Goal: Task Accomplishment & Management: Complete application form

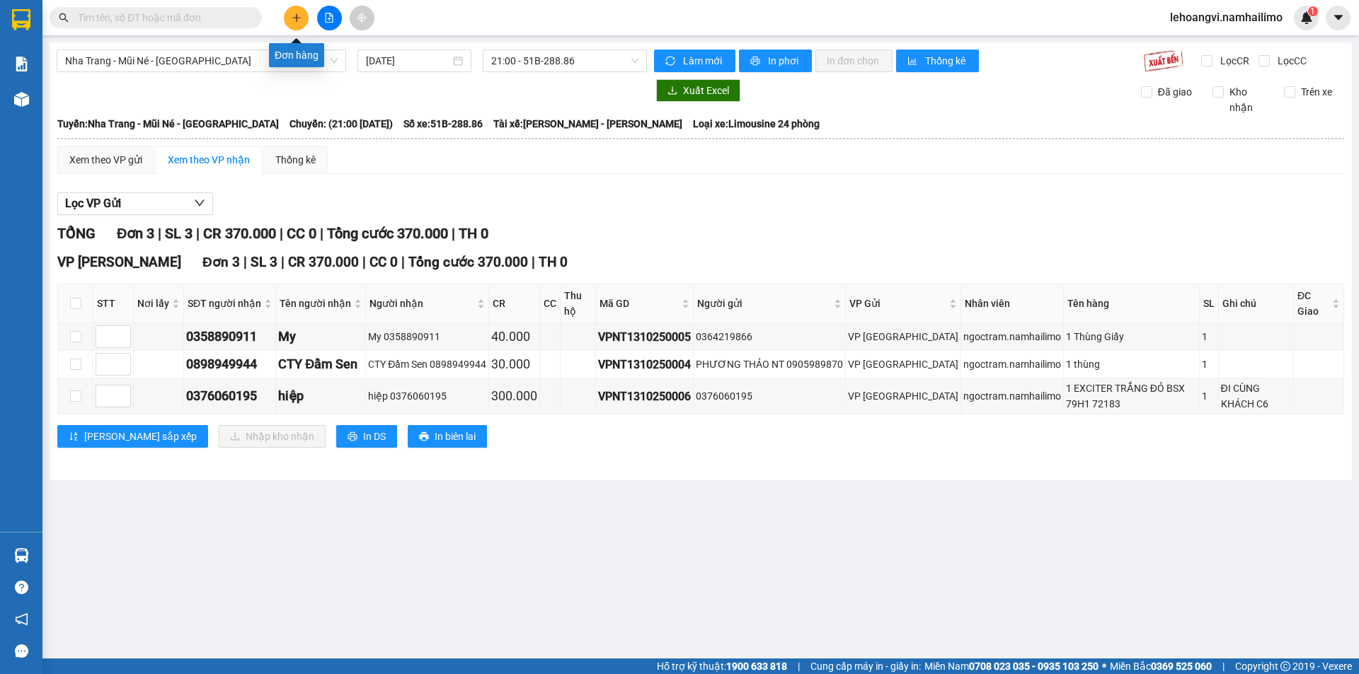
click at [301, 17] on button at bounding box center [296, 18] width 25 height 25
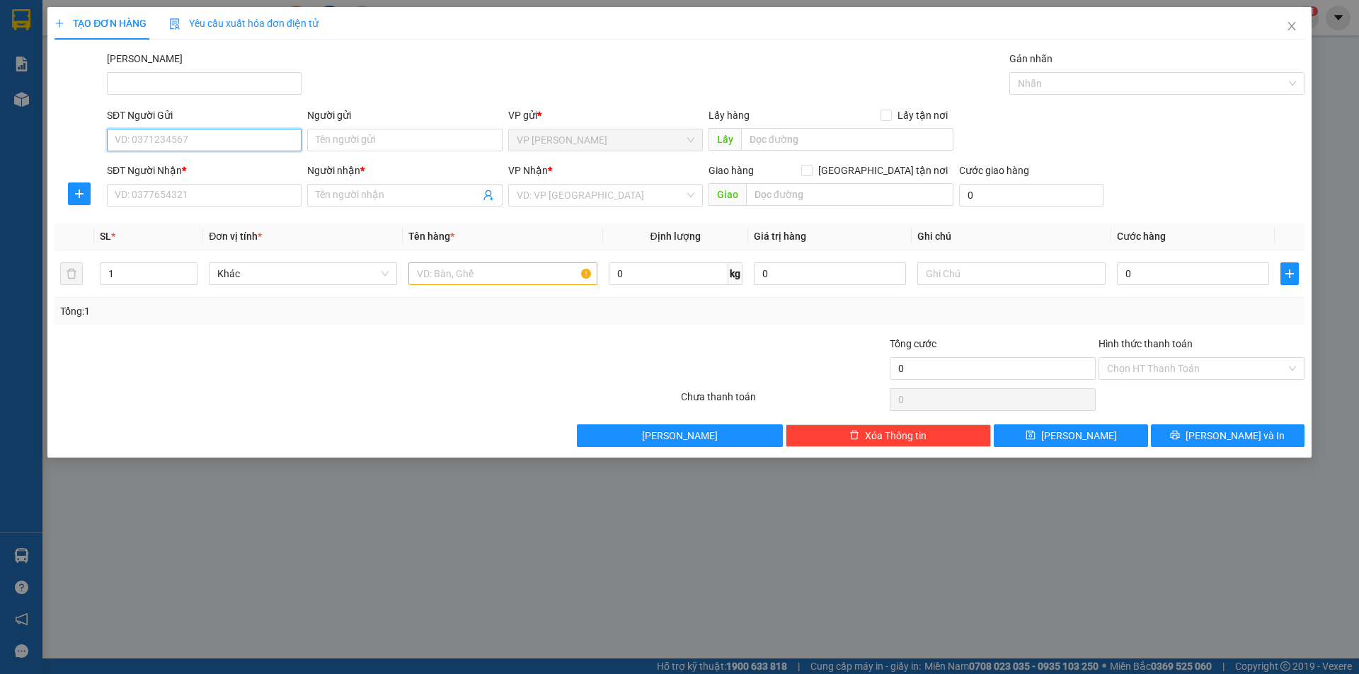
click at [205, 139] on input "SĐT Người Gửi" at bounding box center [204, 140] width 195 height 23
type input "0908174587"
click at [217, 177] on div "0908174587 - LIÊN" at bounding box center [204, 168] width 195 height 23
type input "LIÊN"
type input "0903391387"
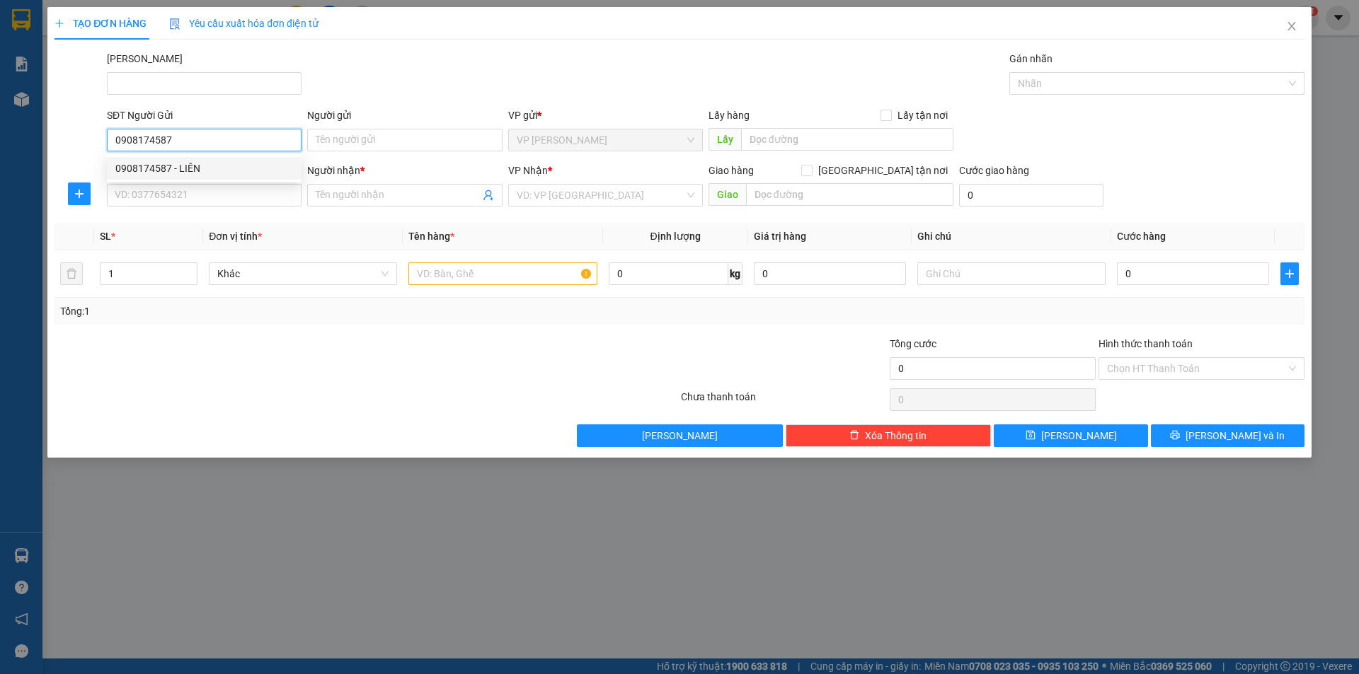
type input "HÂN"
type input "50.000"
type input "0908174587"
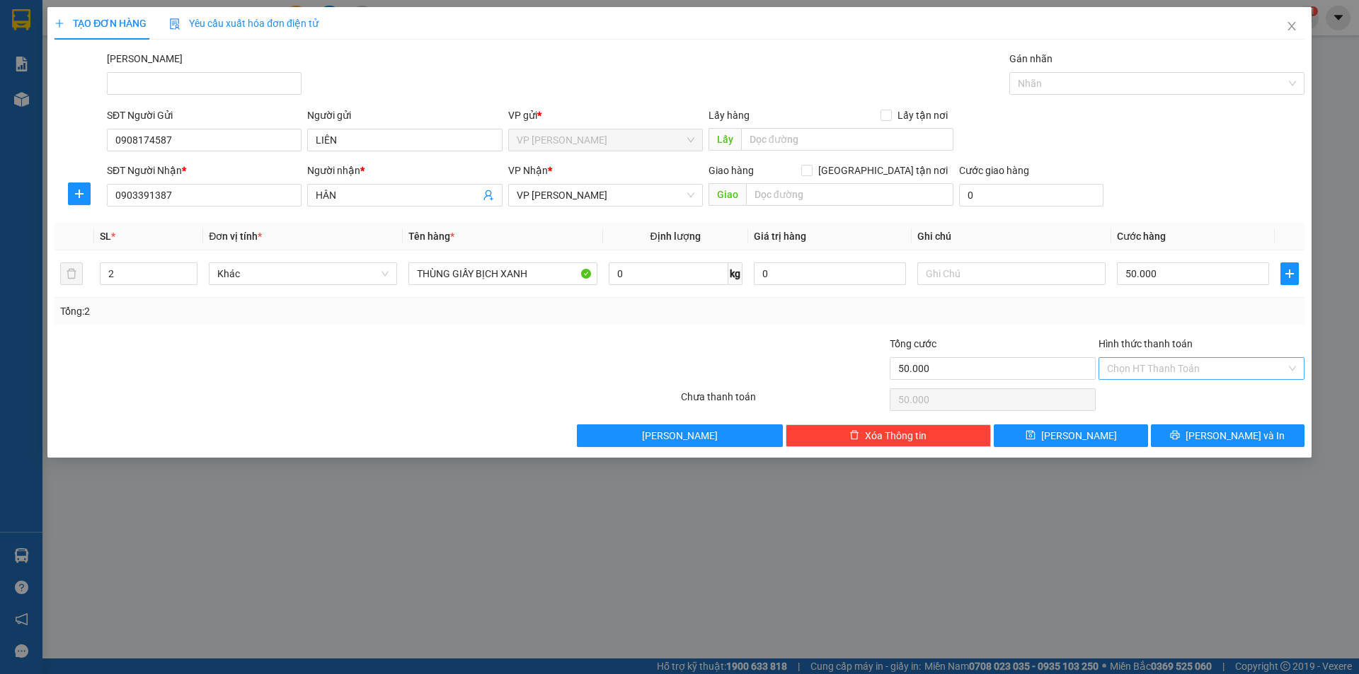
click at [1192, 371] on input "Hình thức thanh toán" at bounding box center [1196, 368] width 179 height 21
click at [1231, 322] on div "Tổng: 2" at bounding box center [679, 311] width 1250 height 27
click at [1226, 372] on input "Hình thức thanh toán" at bounding box center [1196, 368] width 179 height 21
click at [1212, 393] on div "Tại văn phòng" at bounding box center [1201, 397] width 189 height 16
type input "0"
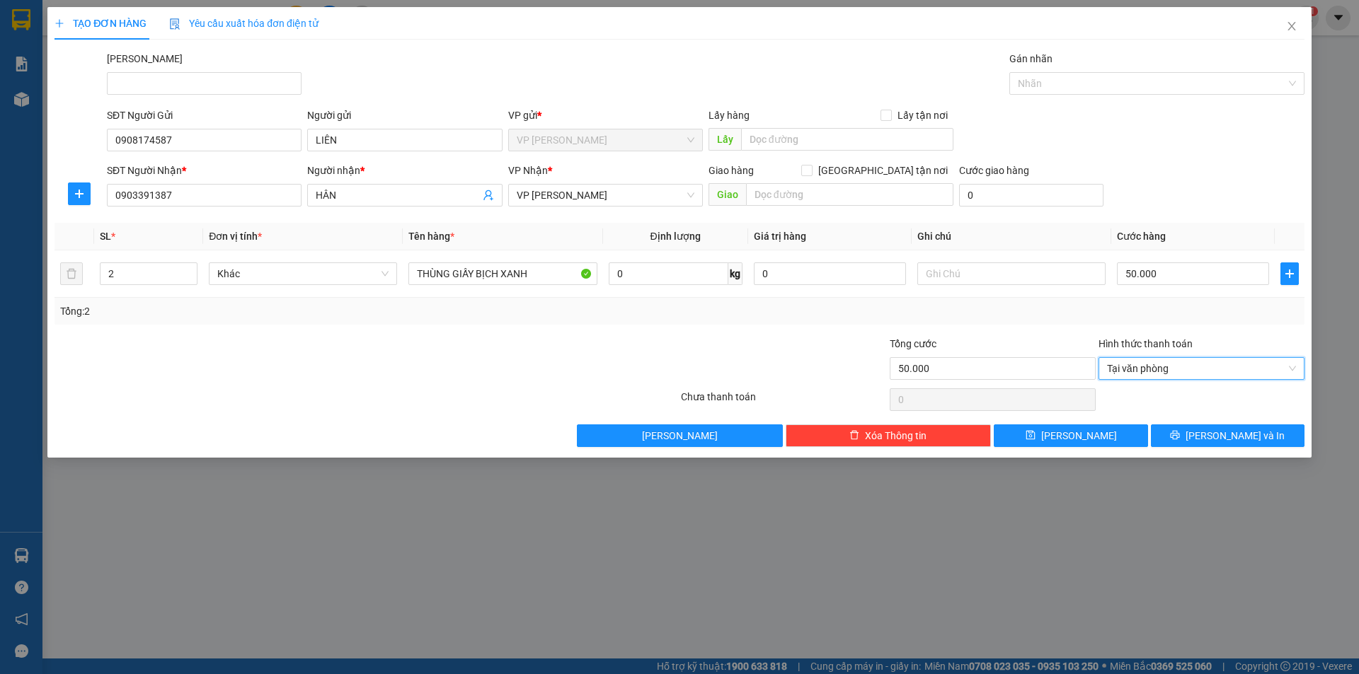
click at [1186, 319] on div "Tổng: 2" at bounding box center [679, 311] width 1250 height 27
click at [1223, 428] on span "[PERSON_NAME] và In" at bounding box center [1234, 436] width 99 height 16
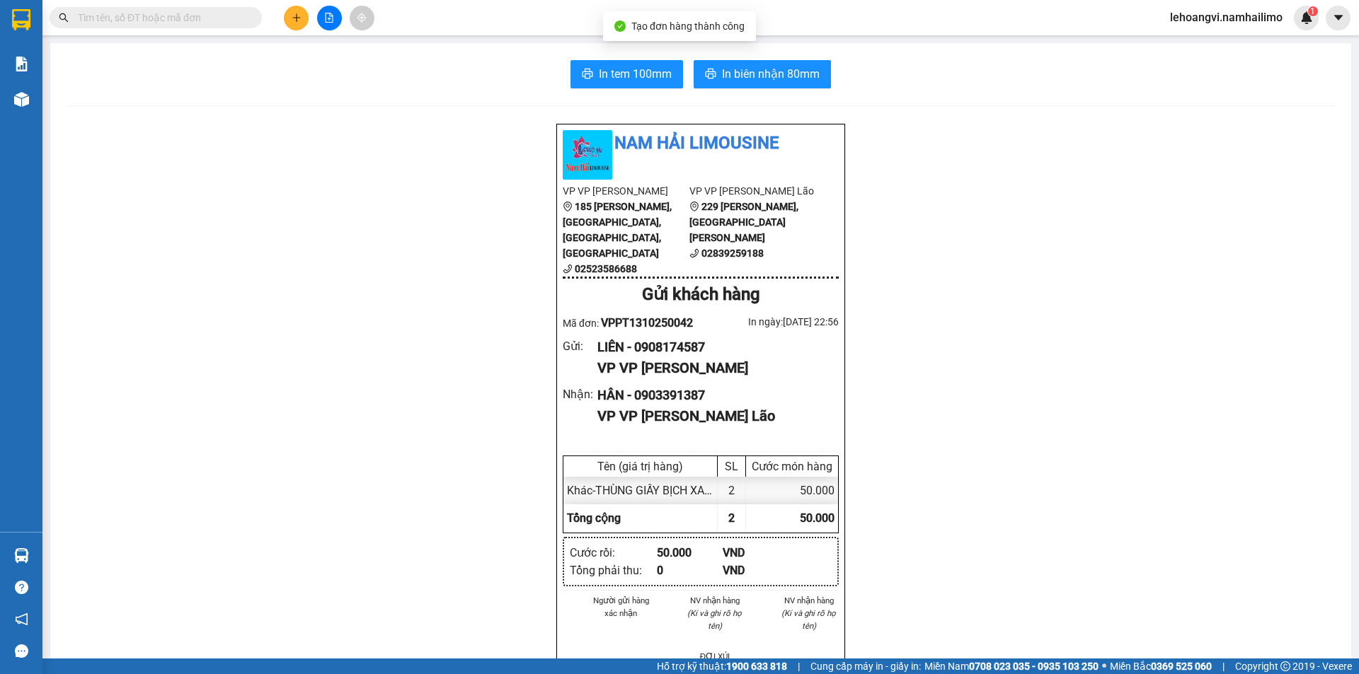
click at [744, 75] on span "In biên nhận 80mm" at bounding box center [771, 74] width 98 height 18
click at [773, 81] on span "In biên nhận 80mm" at bounding box center [771, 74] width 98 height 18
drag, startPoint x: 631, startPoint y: 62, endPoint x: 635, endPoint y: 85, distance: 23.0
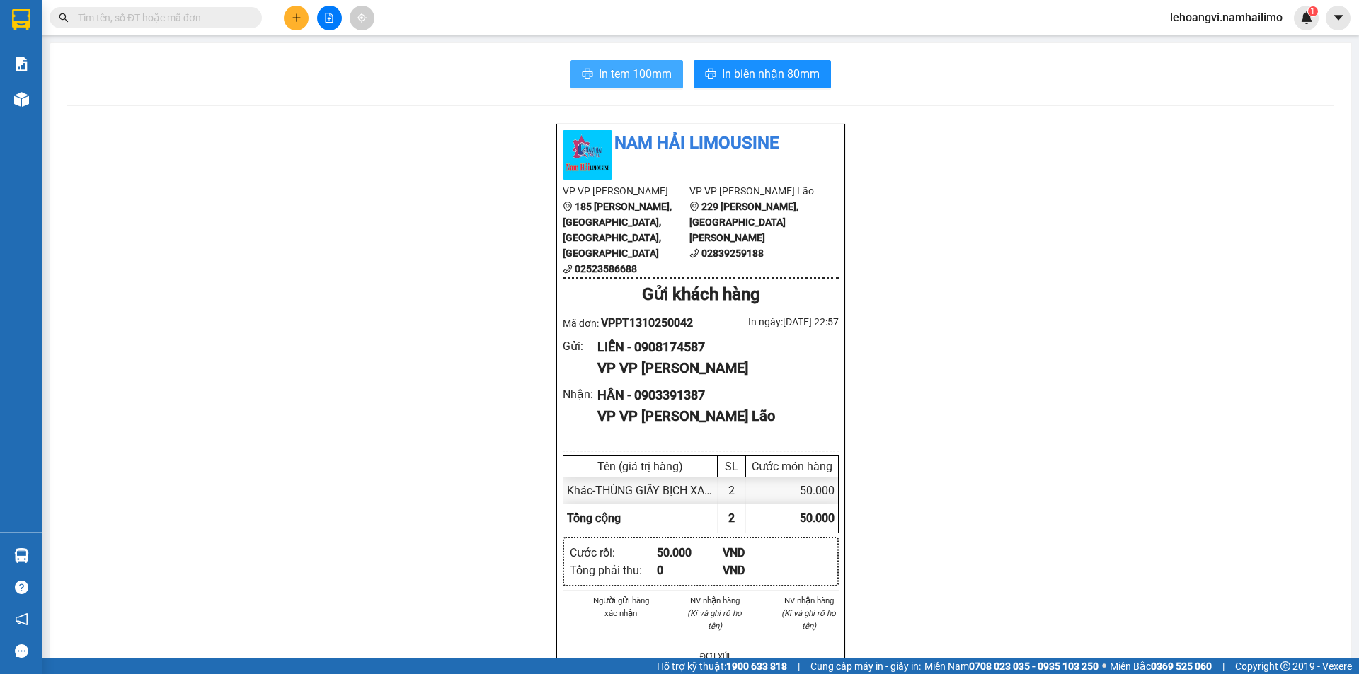
click at [632, 69] on button "In tem 100mm" at bounding box center [626, 74] width 113 height 28
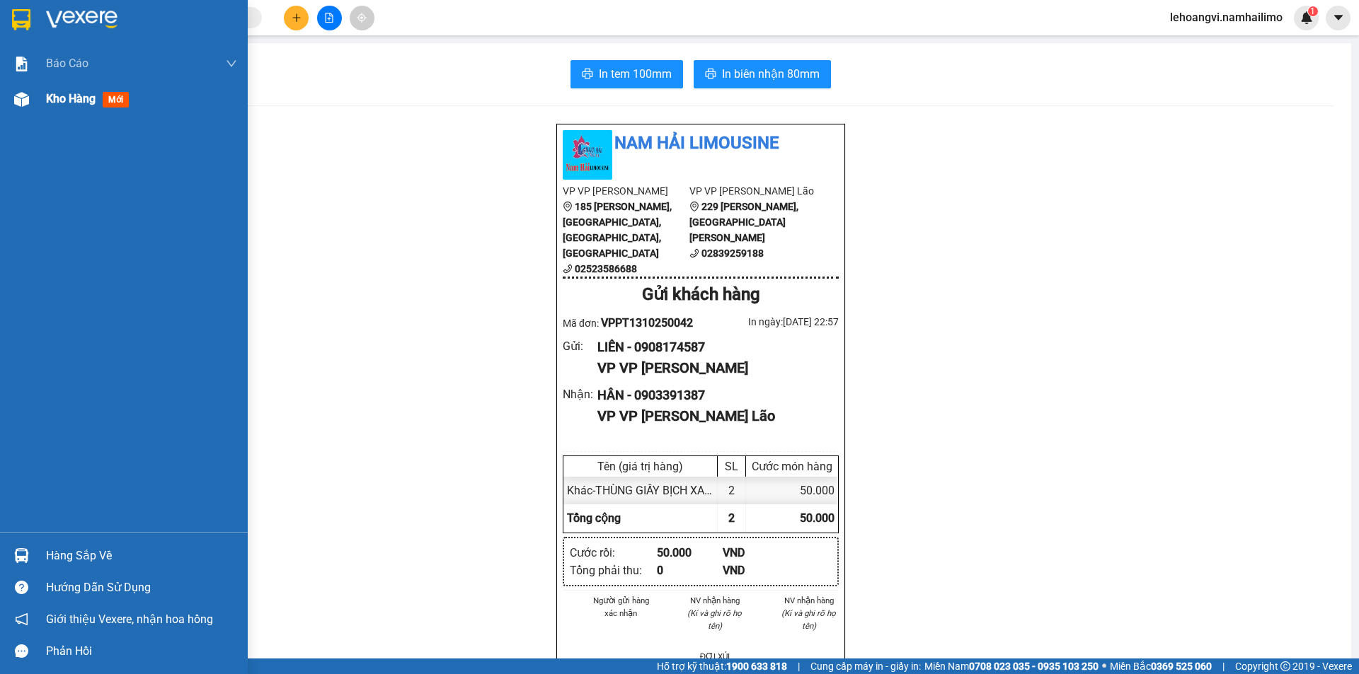
click at [40, 114] on div "Kho hàng mới" at bounding box center [124, 98] width 248 height 35
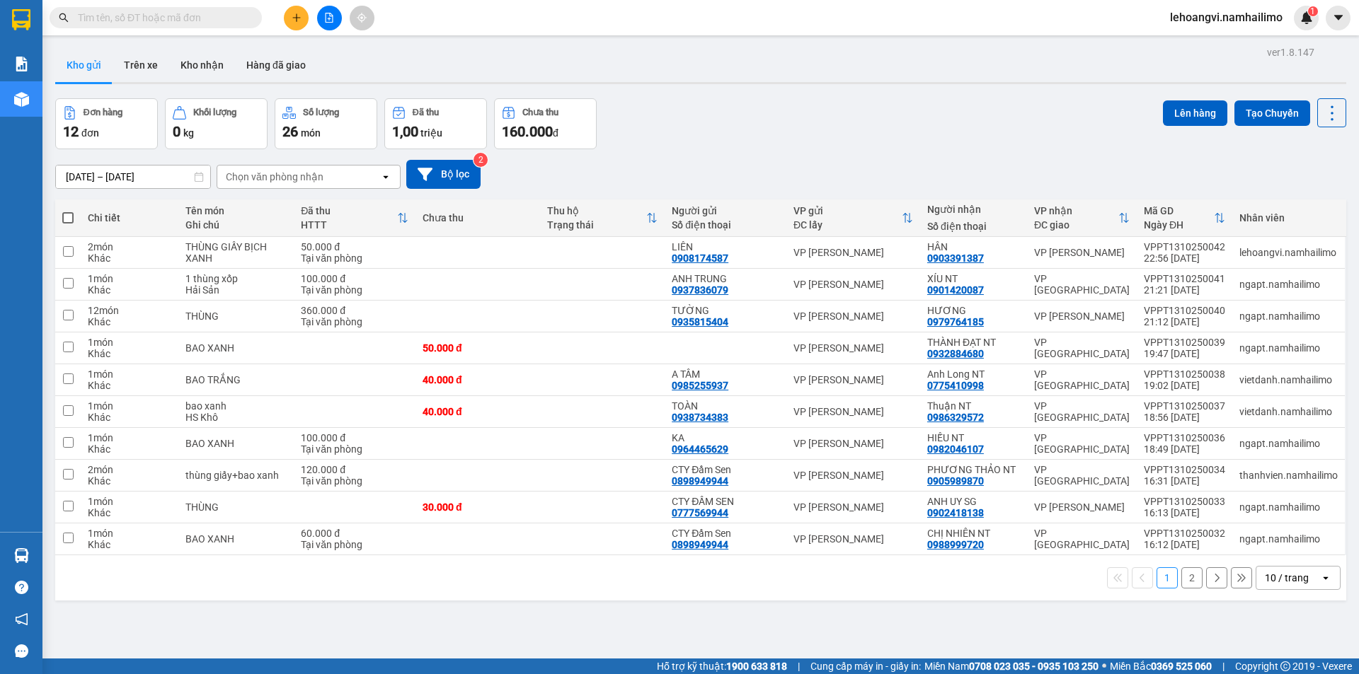
click at [216, 630] on div "ver 1.8.147 Kho gửi Trên xe Kho nhận Hàng đã giao Đơn hàng 12 đơn Khối lượng 0 …" at bounding box center [701, 379] width 1302 height 674
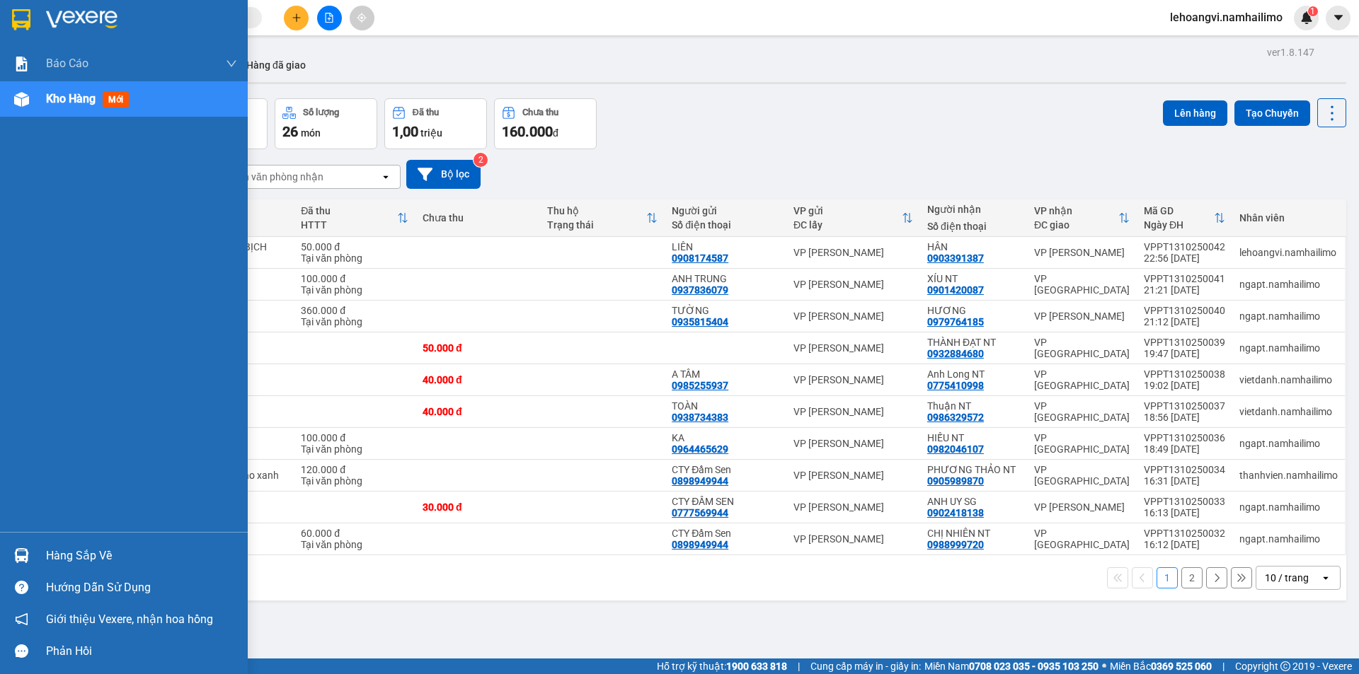
click at [118, 551] on div "Hàng sắp về" at bounding box center [141, 556] width 191 height 21
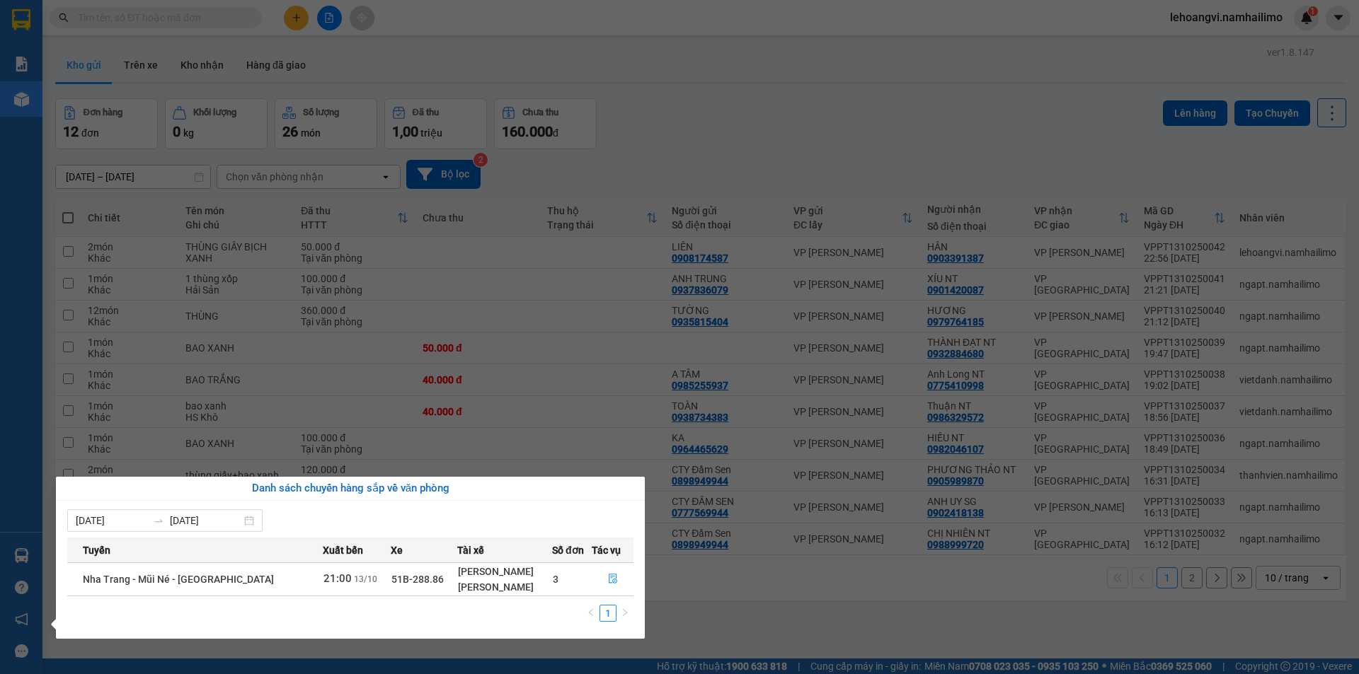
click at [699, 219] on section "Kết quả tìm kiếm ( 0 ) Bộ lọc No Data lehoangvi.namhailimo 1 Báo cáo Báo cáo dò…" at bounding box center [679, 337] width 1359 height 674
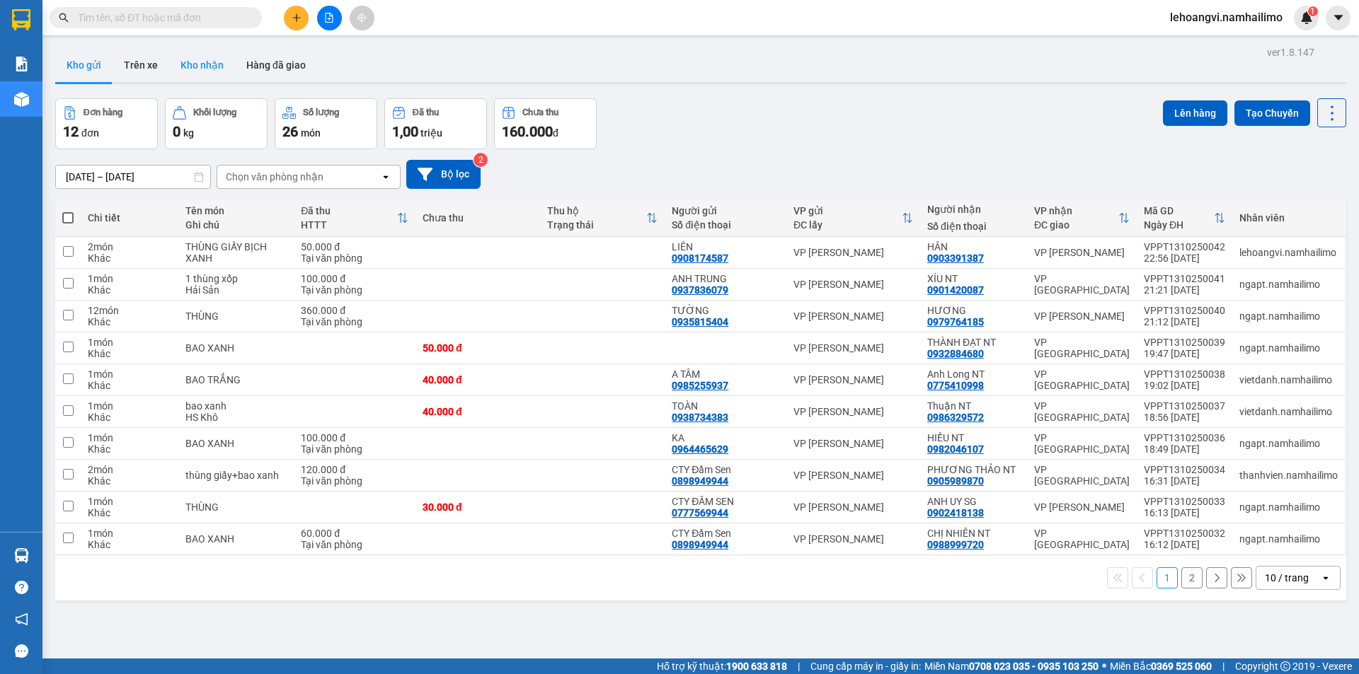
click at [200, 65] on button "Kho nhận" at bounding box center [202, 65] width 66 height 34
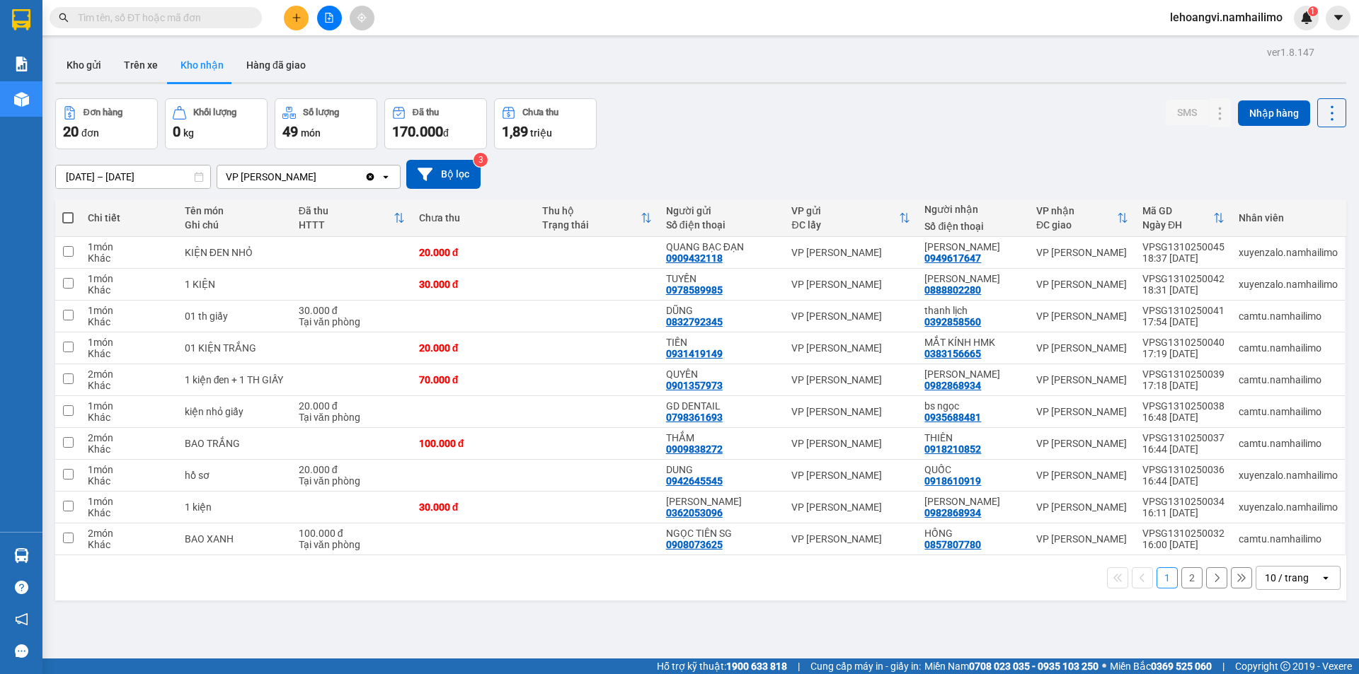
click at [1184, 577] on button "2" at bounding box center [1191, 578] width 21 height 21
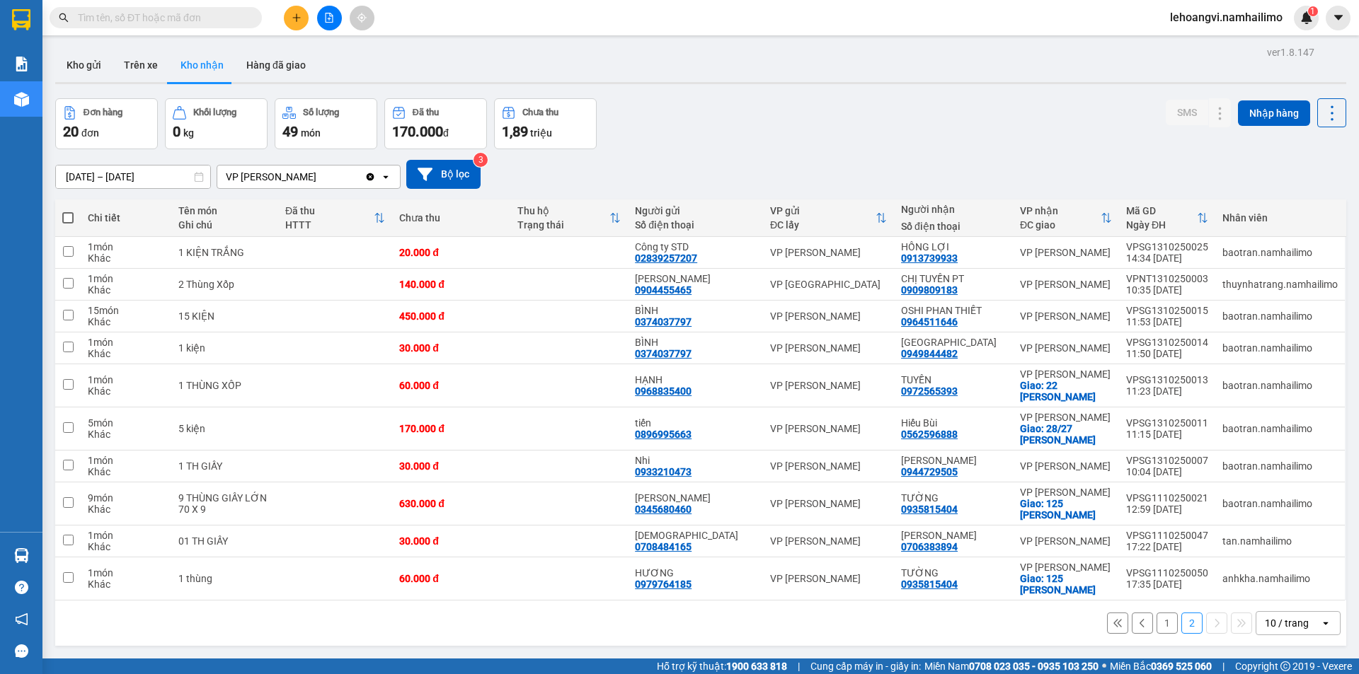
click at [1156, 623] on button "1" at bounding box center [1166, 623] width 21 height 21
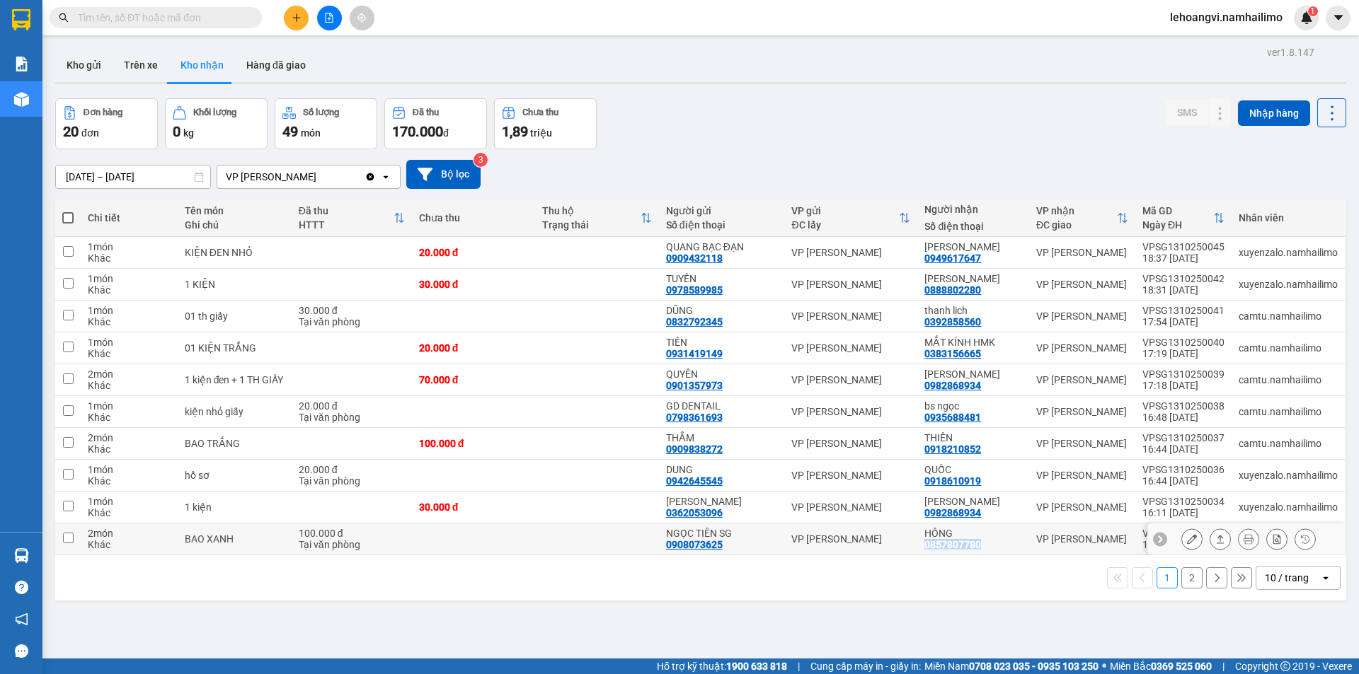
drag, startPoint x: 986, startPoint y: 549, endPoint x: 922, endPoint y: 545, distance: 64.5
click at [922, 545] on td "HỒNG 0857807780" at bounding box center [973, 540] width 112 height 32
checkbox input "true"
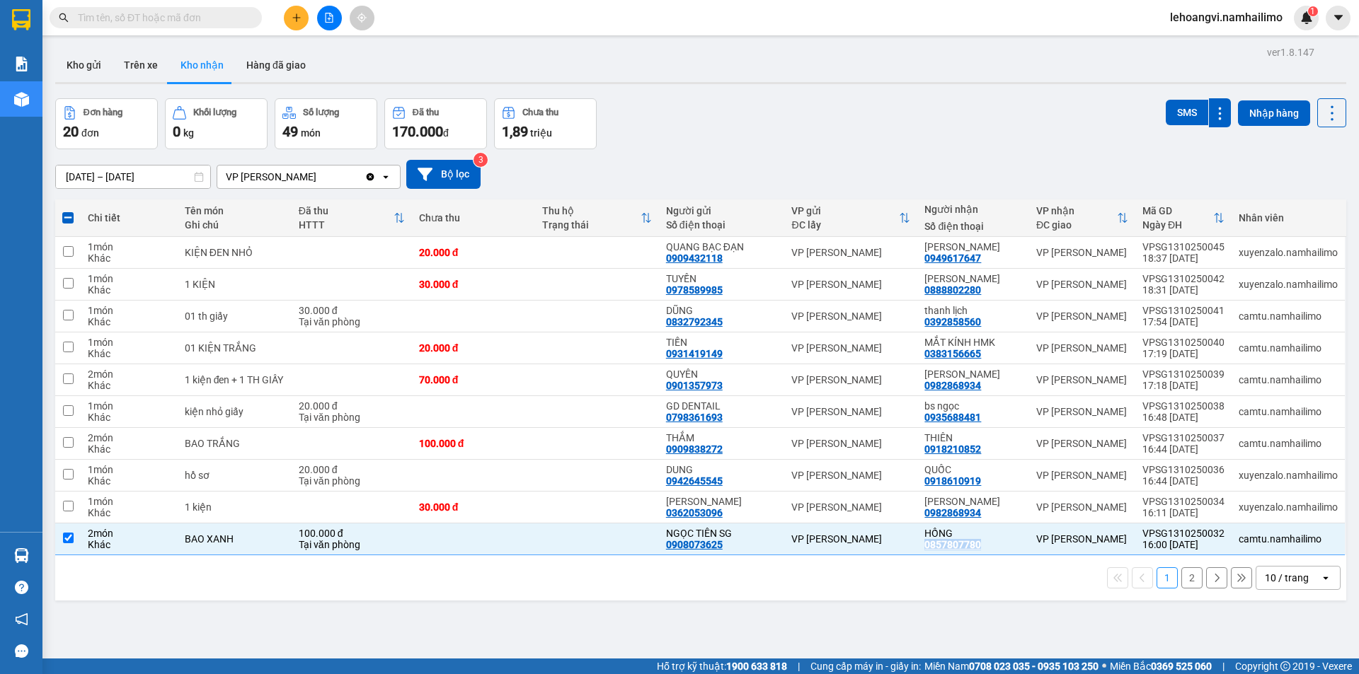
click at [911, 595] on div "1 2 10 / trang open" at bounding box center [700, 578] width 1291 height 45
click at [907, 592] on div "1 2 10 / trang open" at bounding box center [700, 578] width 1291 height 45
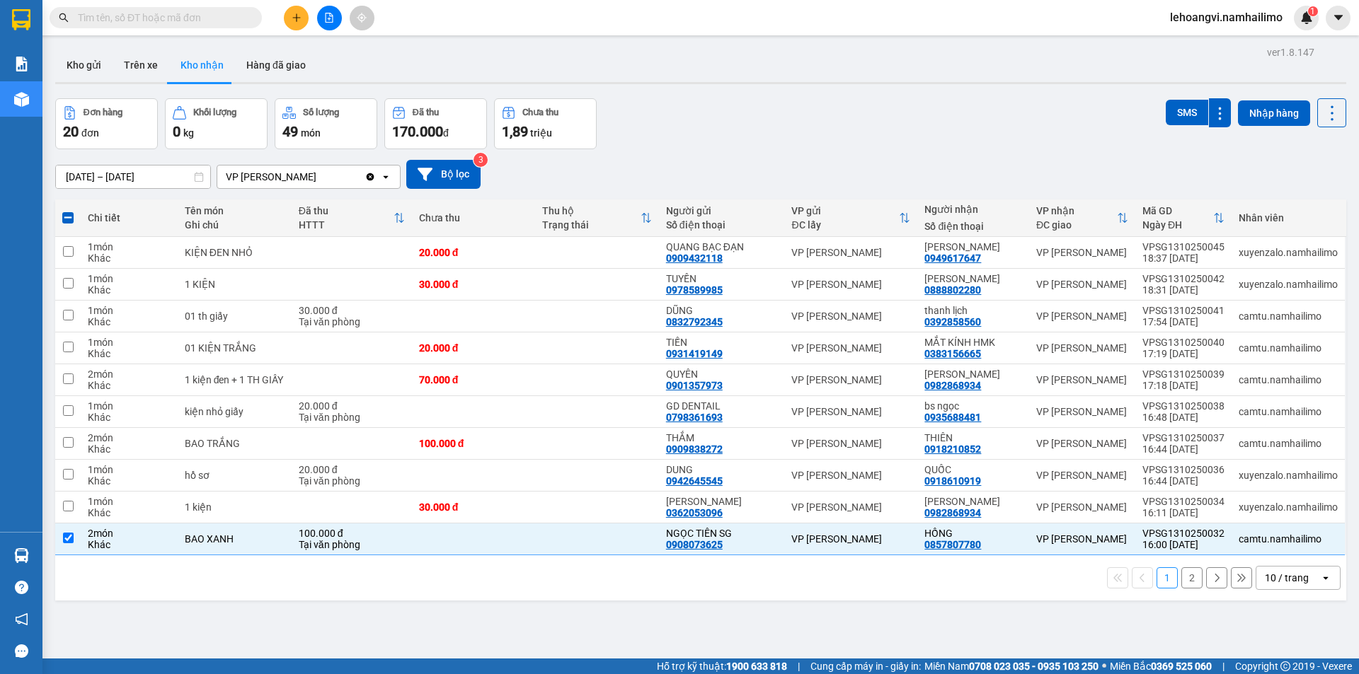
click at [121, 23] on input "text" at bounding box center [161, 18] width 167 height 16
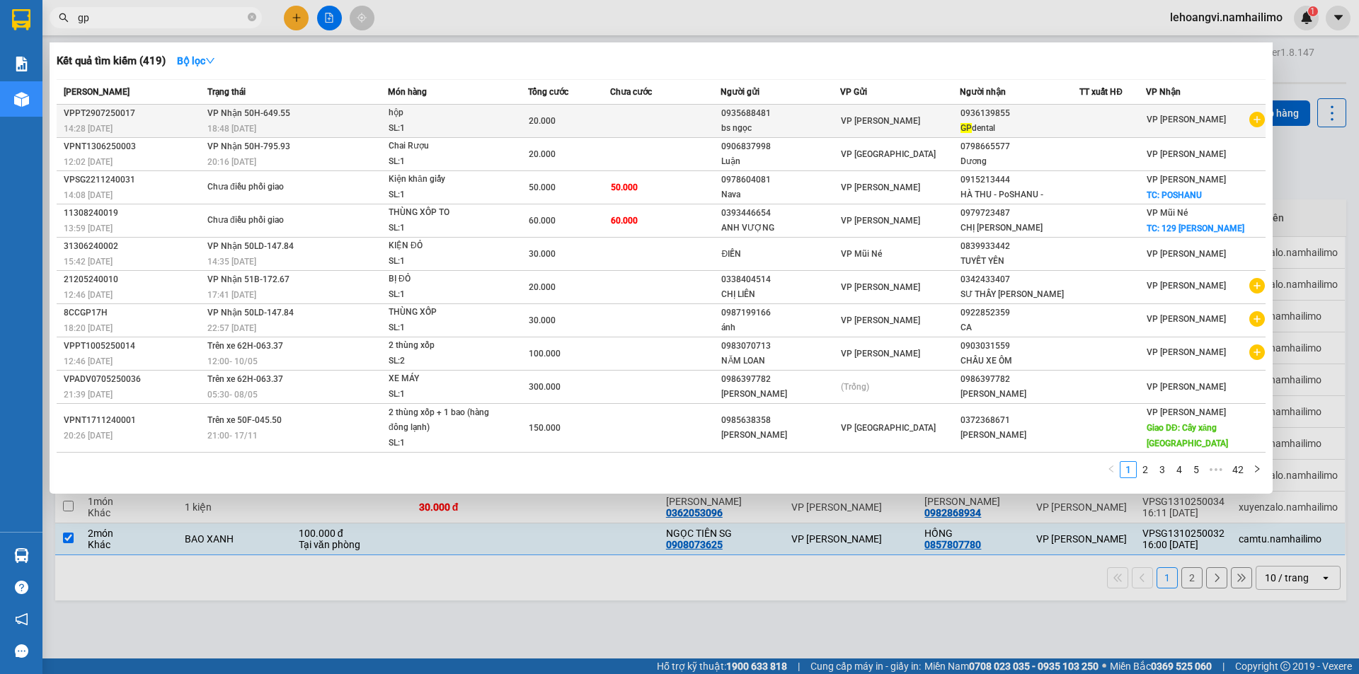
type input "gp"
click at [1255, 117] on icon "plus-circle" at bounding box center [1257, 120] width 16 height 16
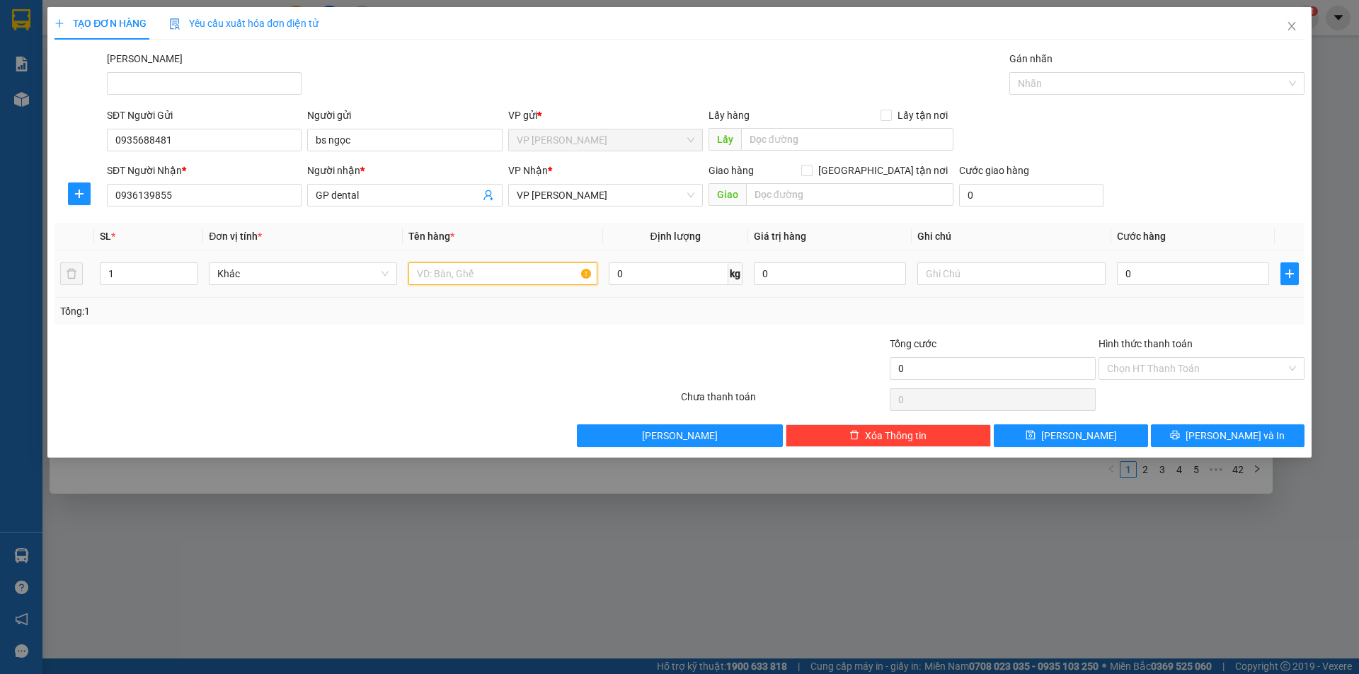
click at [471, 272] on input "text" at bounding box center [502, 274] width 188 height 23
type input "hộp giấy"
click at [1208, 282] on input "0" at bounding box center [1193, 274] width 152 height 23
type input "2"
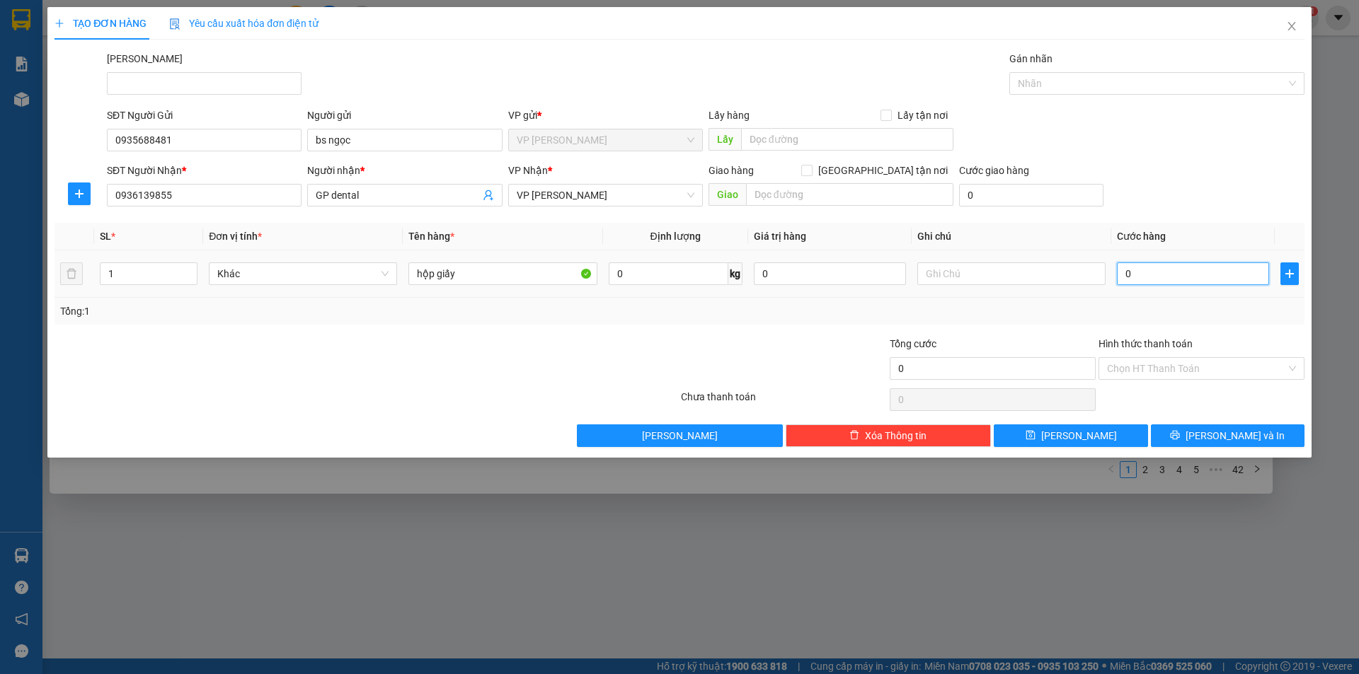
type input "2"
type input "20"
type input "20.000"
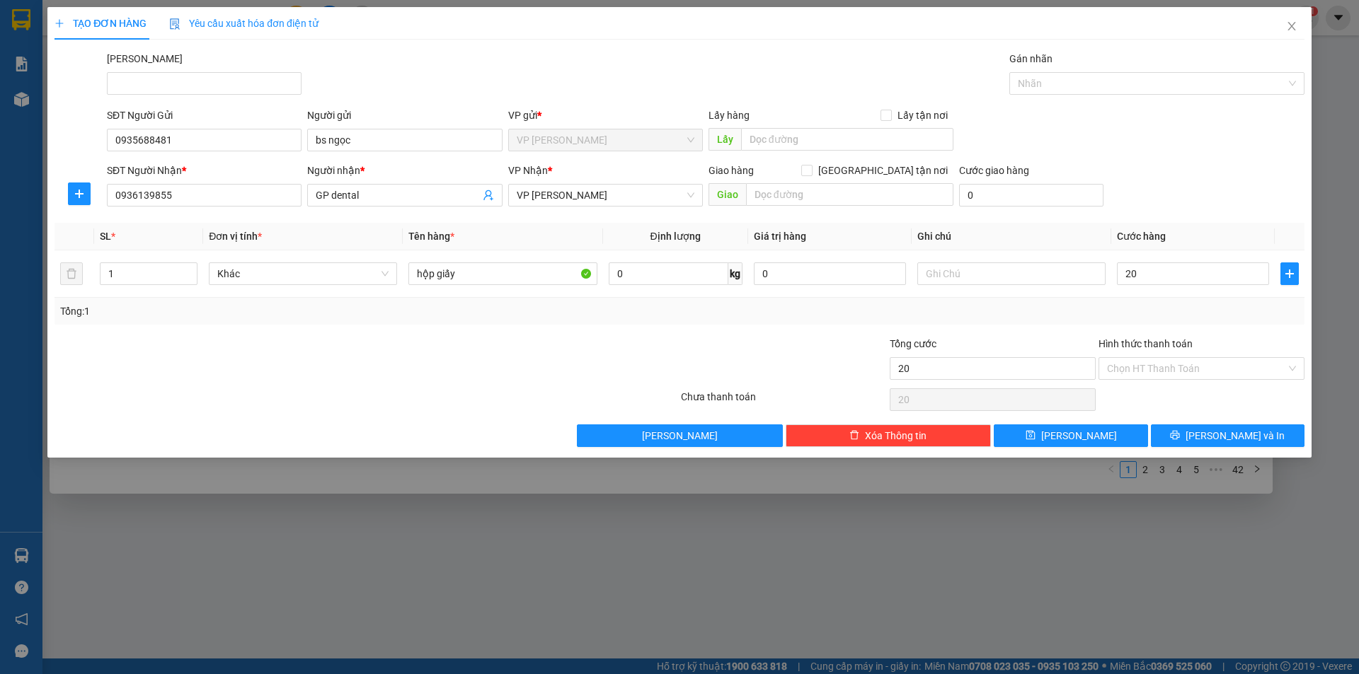
type input "20.000"
click at [500, 345] on div at bounding box center [575, 361] width 209 height 50
click at [1178, 373] on input "Hình thức thanh toán" at bounding box center [1196, 368] width 179 height 21
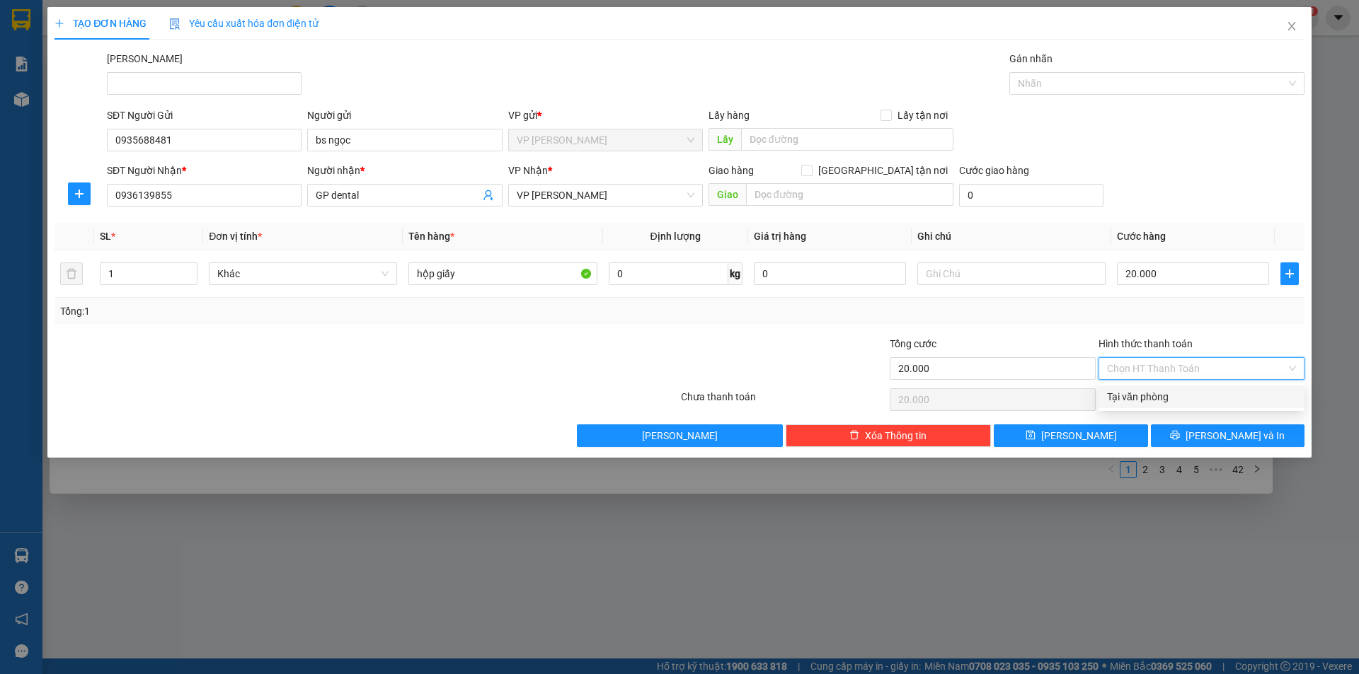
click at [1171, 405] on div "Tại văn phòng" at bounding box center [1201, 397] width 206 height 23
type input "0"
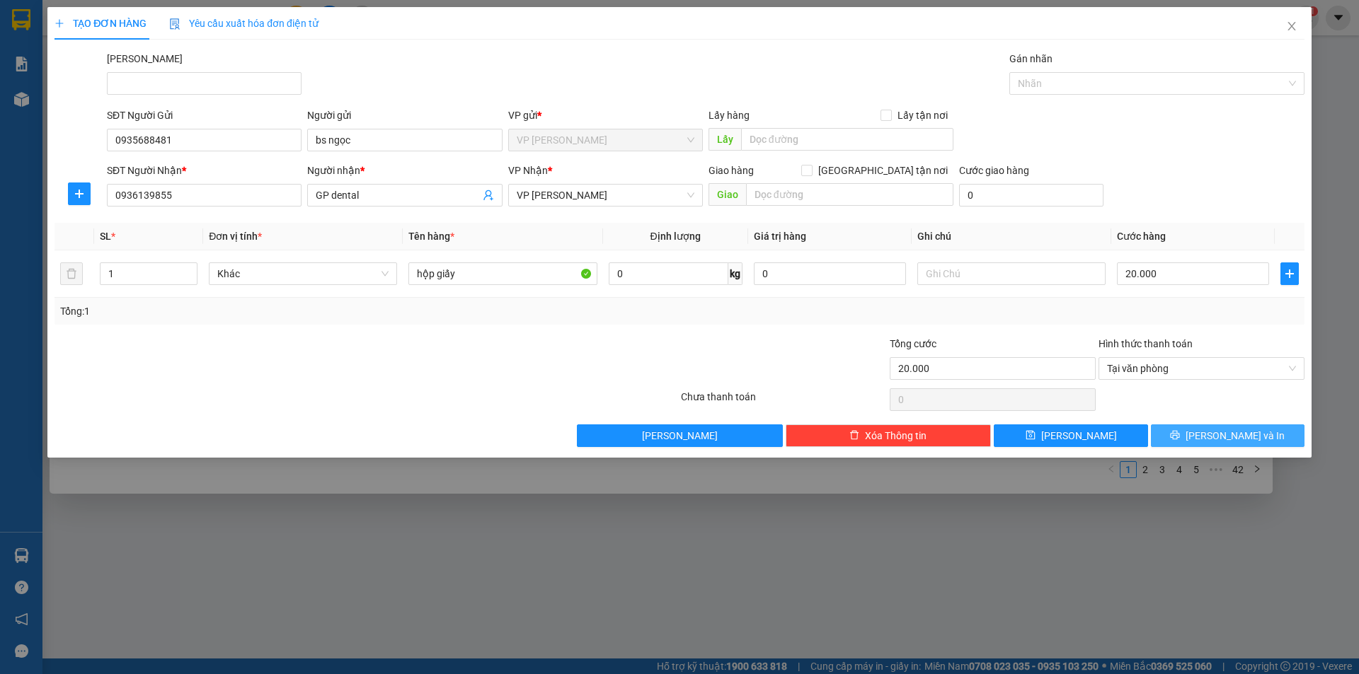
click at [1195, 435] on button "[PERSON_NAME] và In" at bounding box center [1228, 436] width 154 height 23
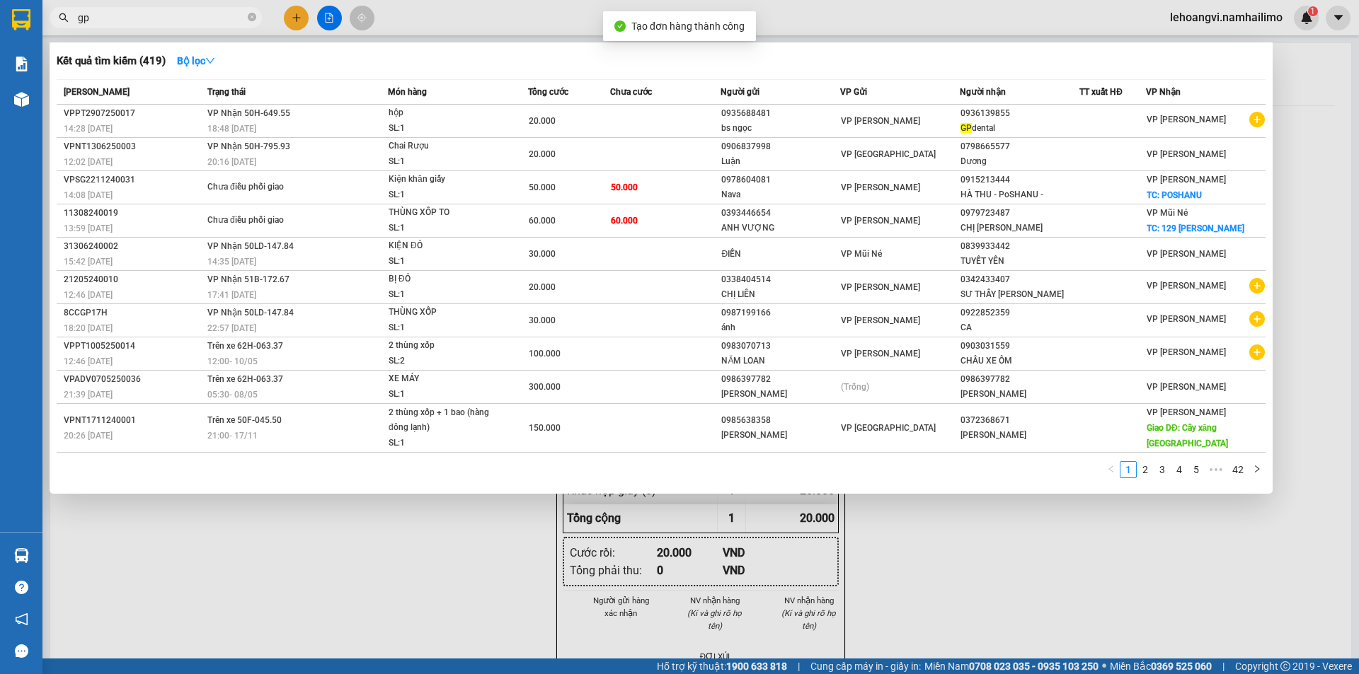
click at [776, 597] on div at bounding box center [679, 337] width 1359 height 674
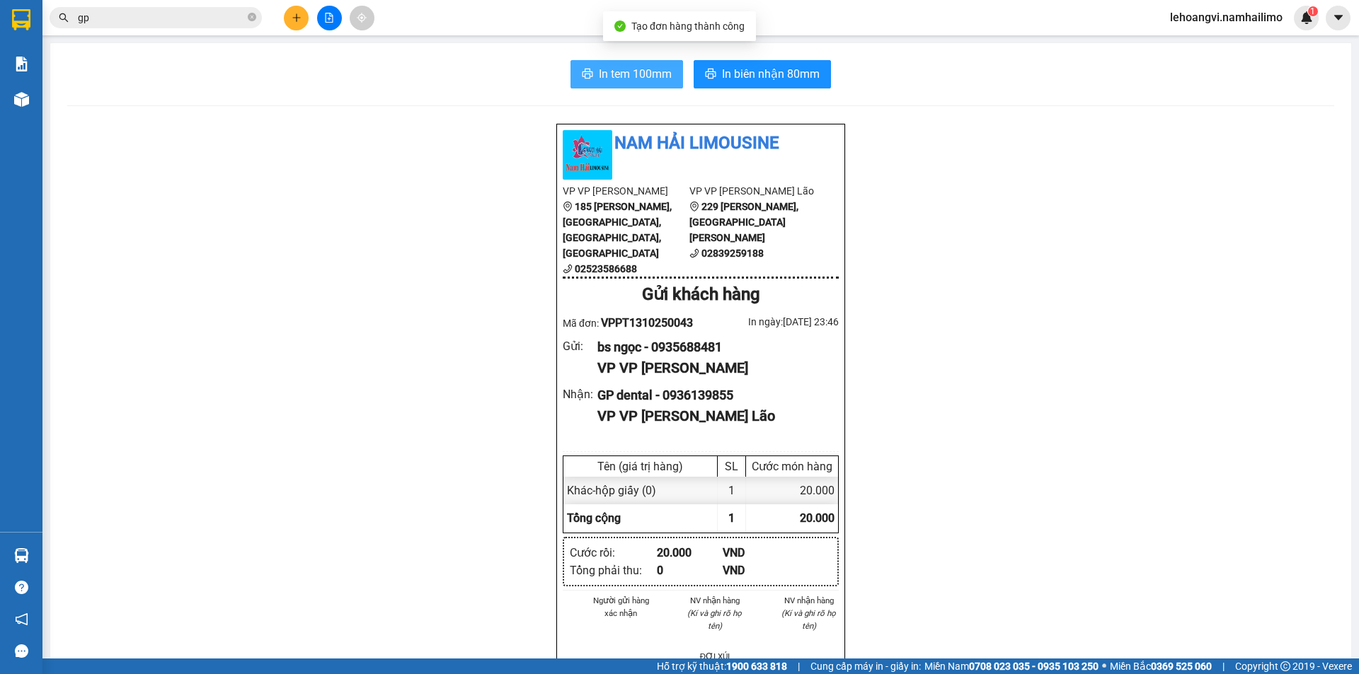
drag, startPoint x: 629, startPoint y: 88, endPoint x: 631, endPoint y: 73, distance: 14.9
click at [629, 84] on button "In tem 100mm" at bounding box center [626, 74] width 113 height 28
click at [631, 73] on span "In tem 100mm" at bounding box center [635, 74] width 73 height 18
click at [707, 401] on div "GP dental - 0936139855" at bounding box center [712, 396] width 230 height 20
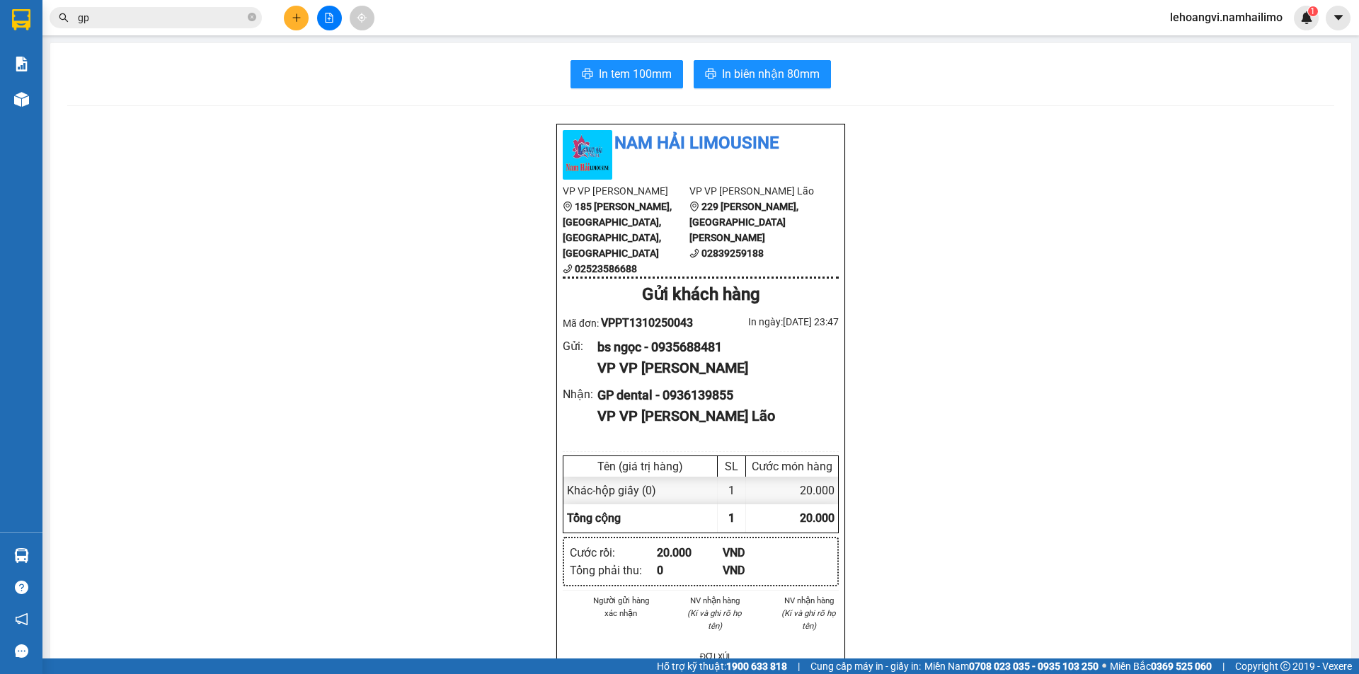
click at [704, 345] on div "bs ngọc - 0935688481" at bounding box center [712, 348] width 230 height 20
copy div "0935688481"
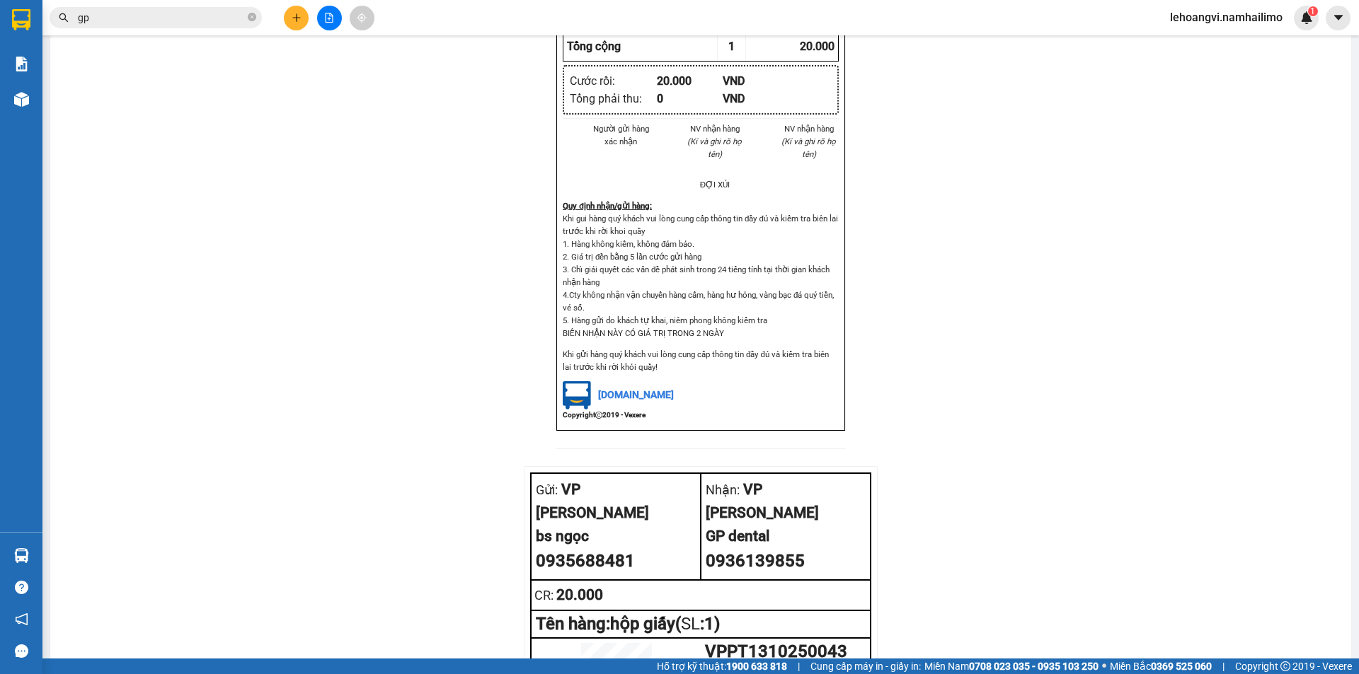
click at [1141, 488] on div "Nam Hải Limousine VP VP [PERSON_NAME] 185 [PERSON_NAME], [GEOGRAPHIC_DATA], [PE…" at bounding box center [700, 216] width 1267 height 1130
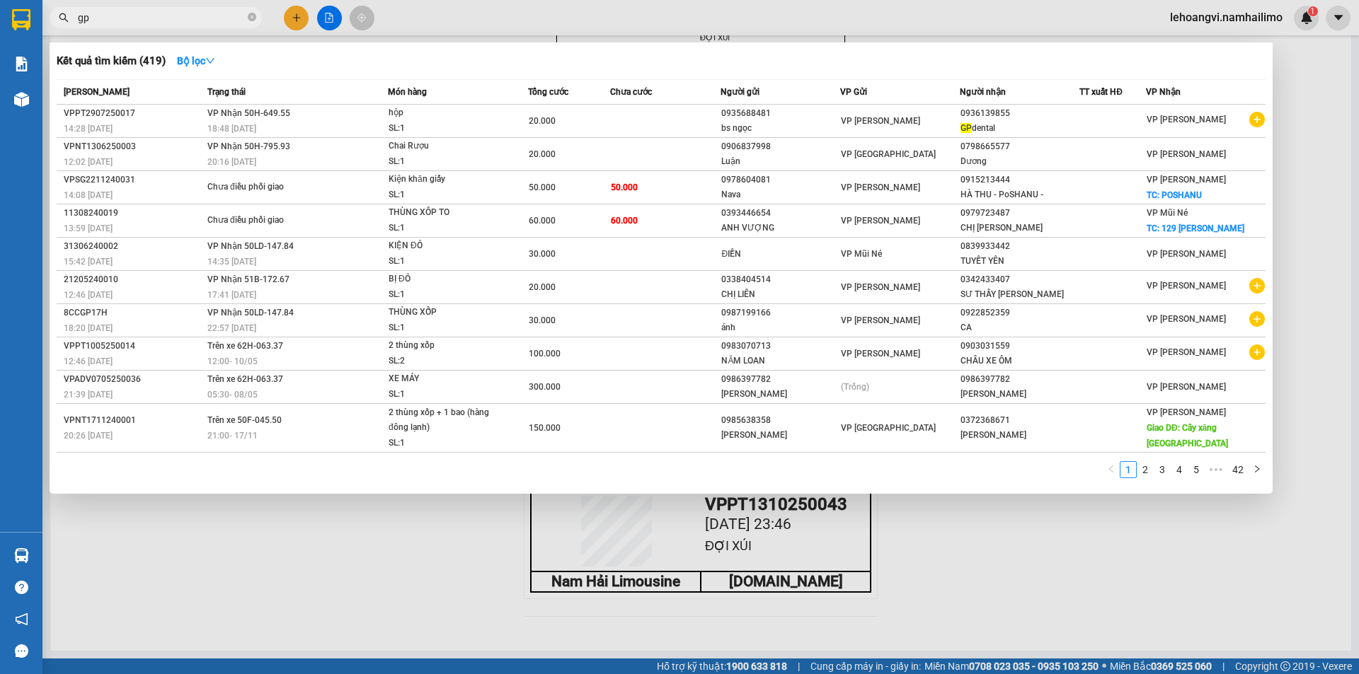
click at [121, 21] on input "gp" at bounding box center [161, 18] width 167 height 16
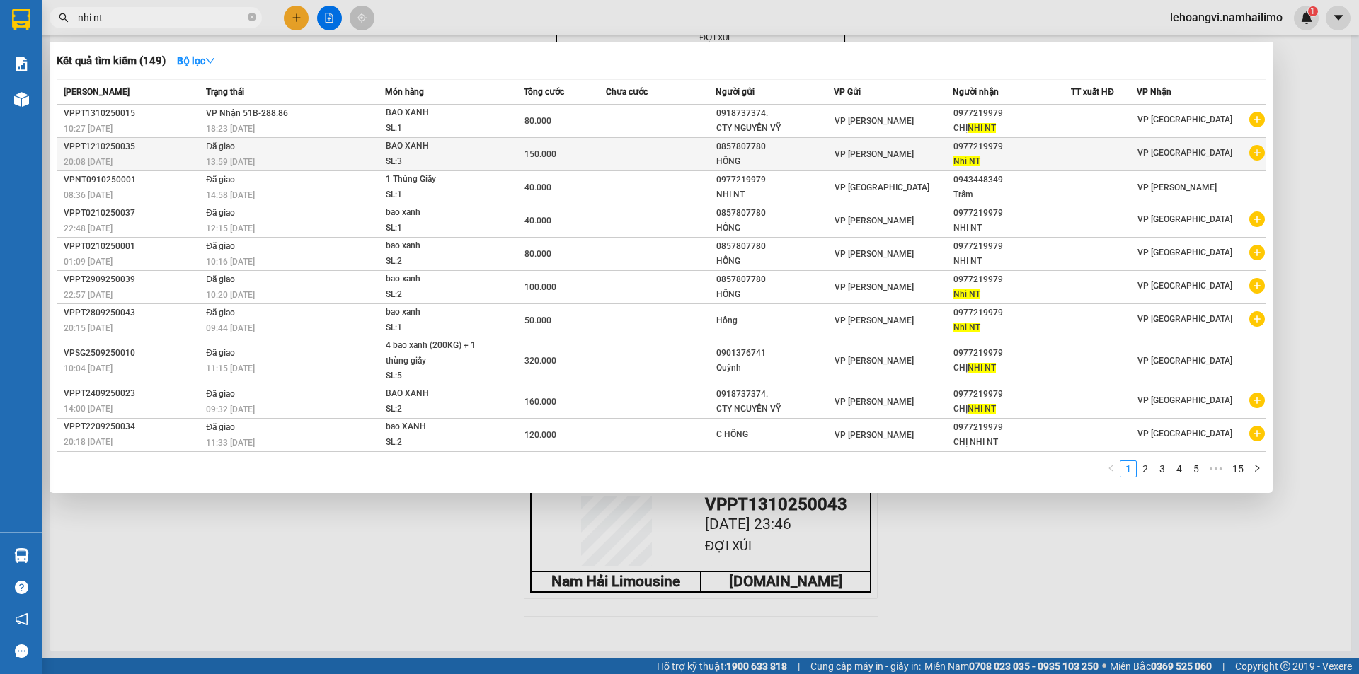
type input "nhi nt"
click at [1252, 154] on icon "plus-circle" at bounding box center [1257, 153] width 16 height 16
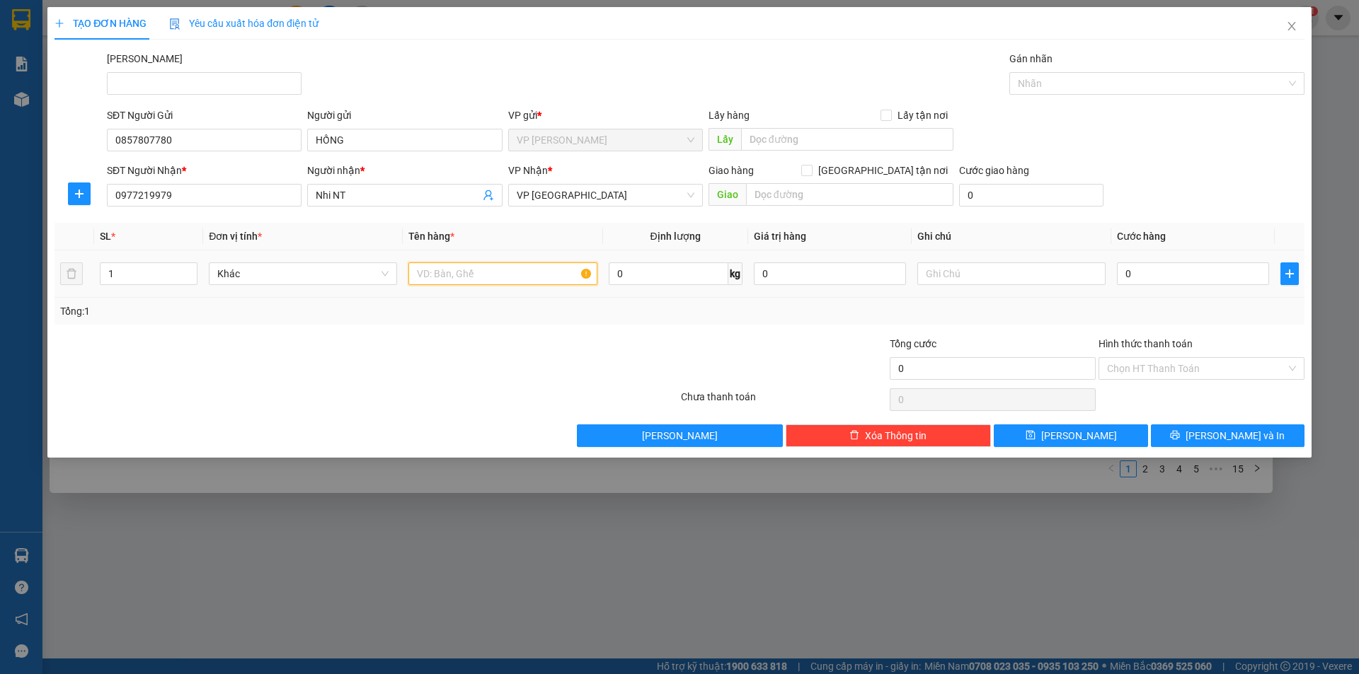
click at [488, 277] on input "text" at bounding box center [502, 274] width 188 height 23
type input "bao xanh"
click at [139, 277] on input "1" at bounding box center [148, 273] width 96 height 21
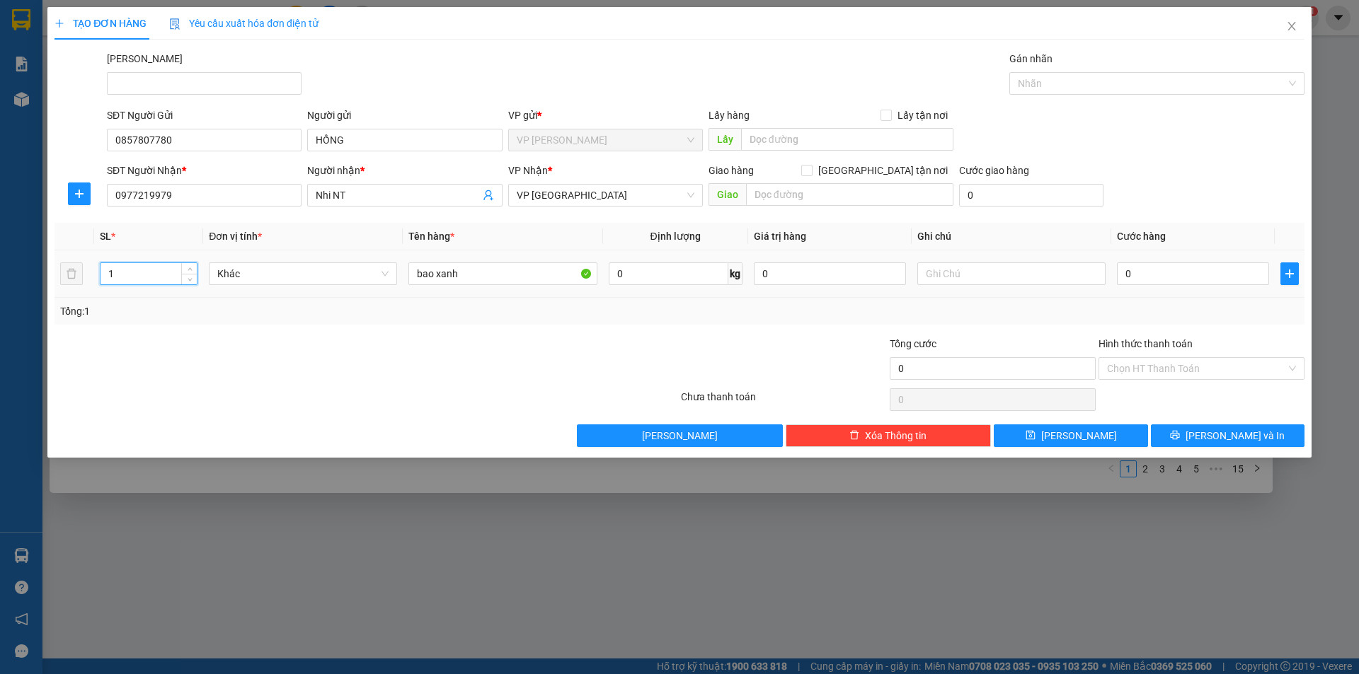
click at [139, 277] on input "1" at bounding box center [148, 273] width 96 height 21
type input "4"
click at [242, 318] on div "Tổng: 4" at bounding box center [292, 312] width 464 height 16
click at [1175, 275] on input "0" at bounding box center [1193, 274] width 152 height 23
type input "2"
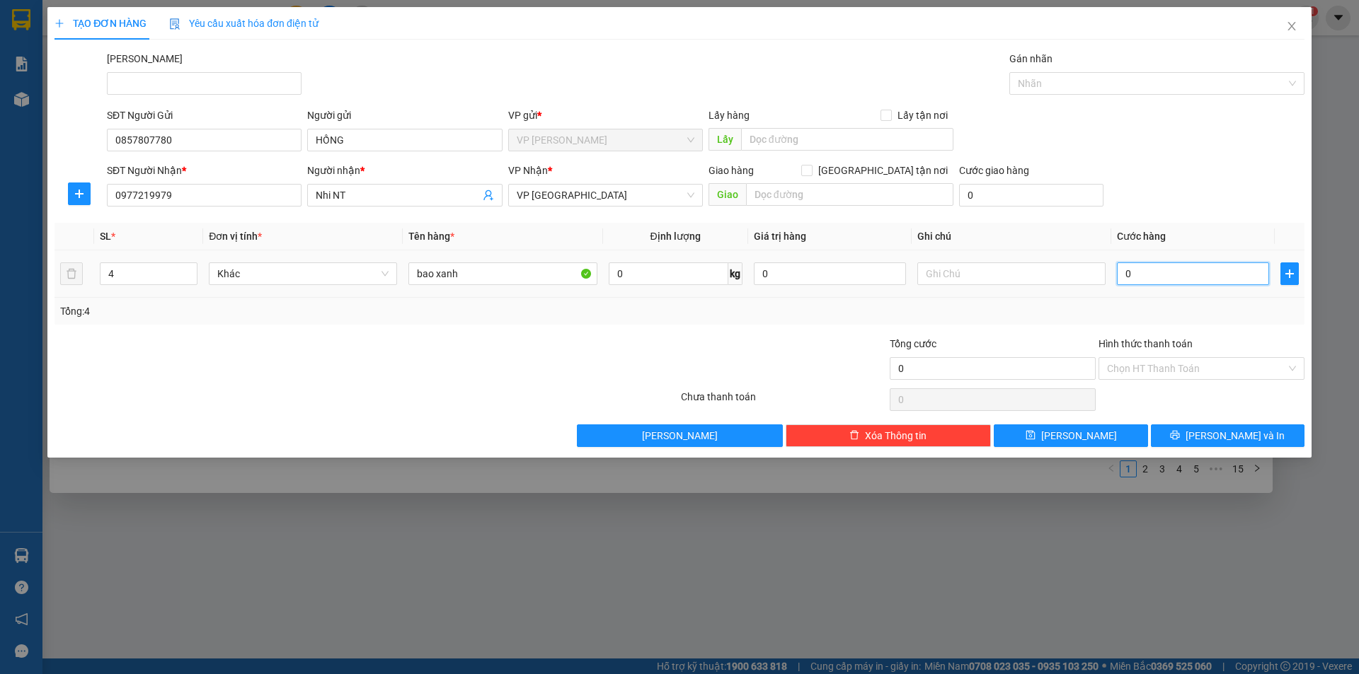
type input "2"
type input "20"
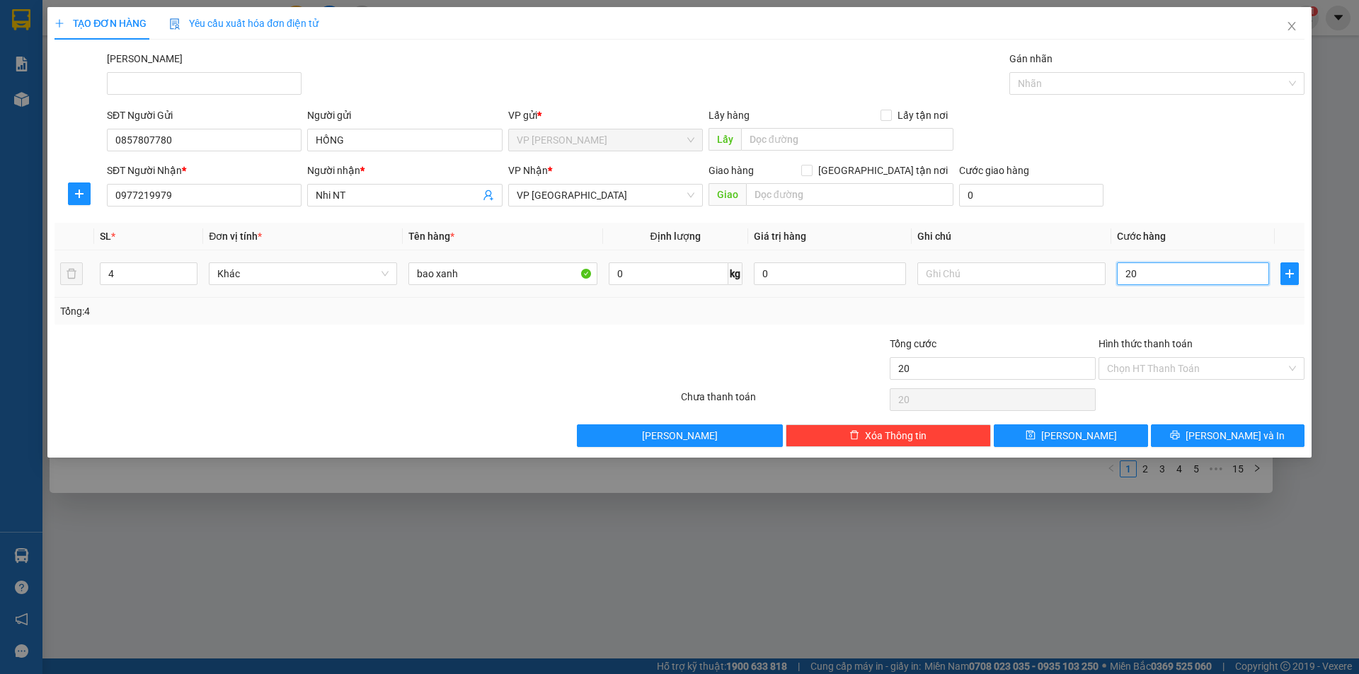
type input "200"
type input "200.000"
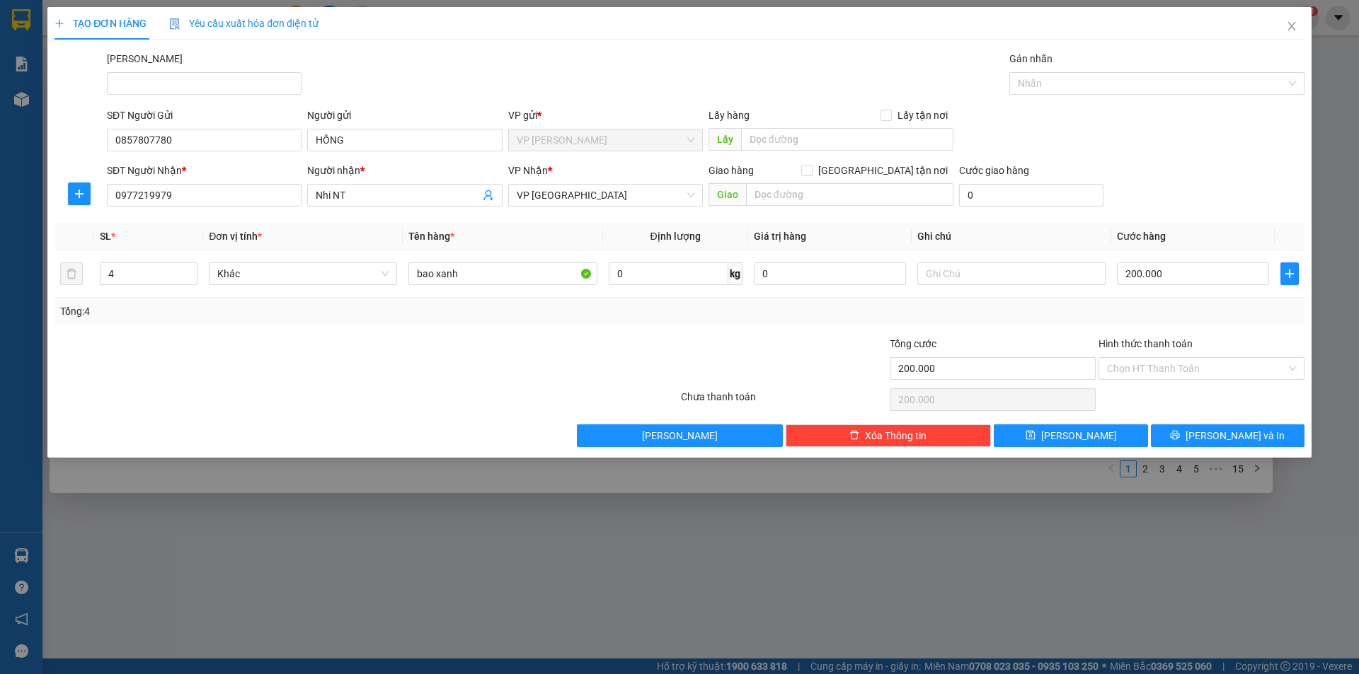
click at [481, 340] on div at bounding box center [575, 361] width 209 height 50
click at [1166, 372] on input "Hình thức thanh toán" at bounding box center [1196, 368] width 179 height 21
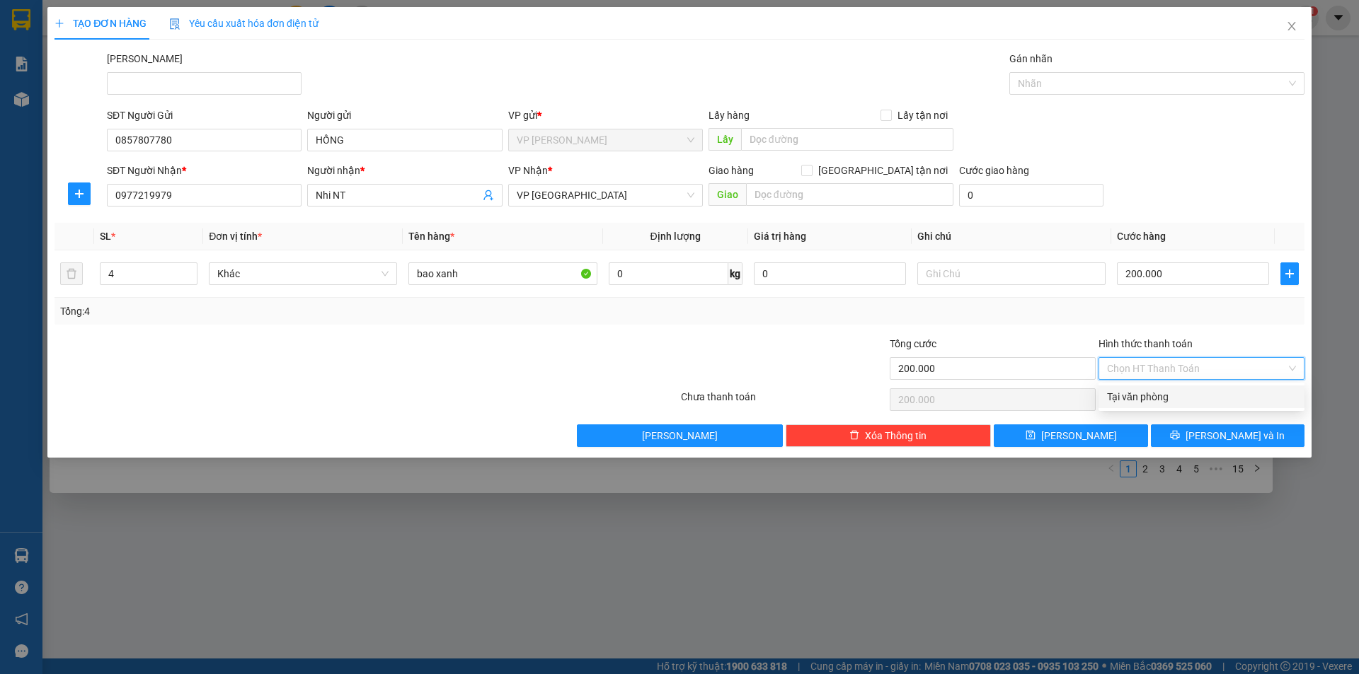
click at [1171, 407] on div "Tại văn phòng" at bounding box center [1201, 397] width 206 height 23
type input "0"
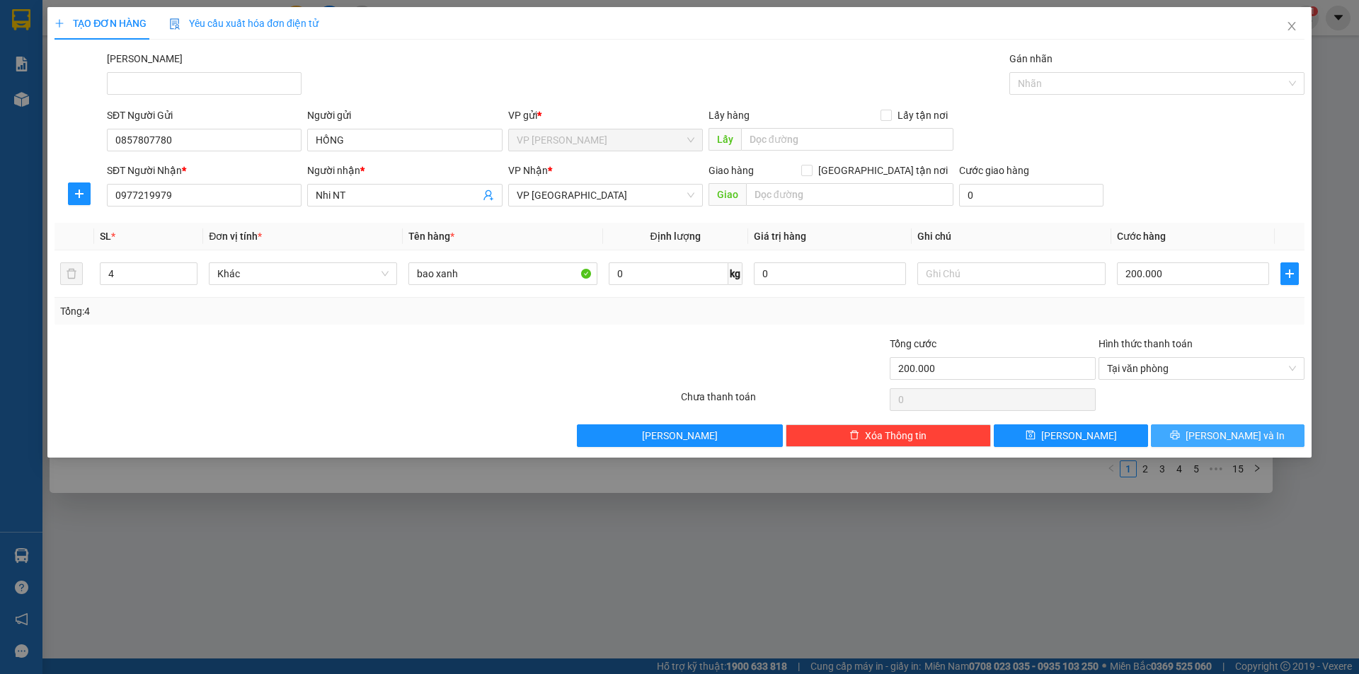
click at [1216, 439] on span "[PERSON_NAME] và In" at bounding box center [1234, 436] width 99 height 16
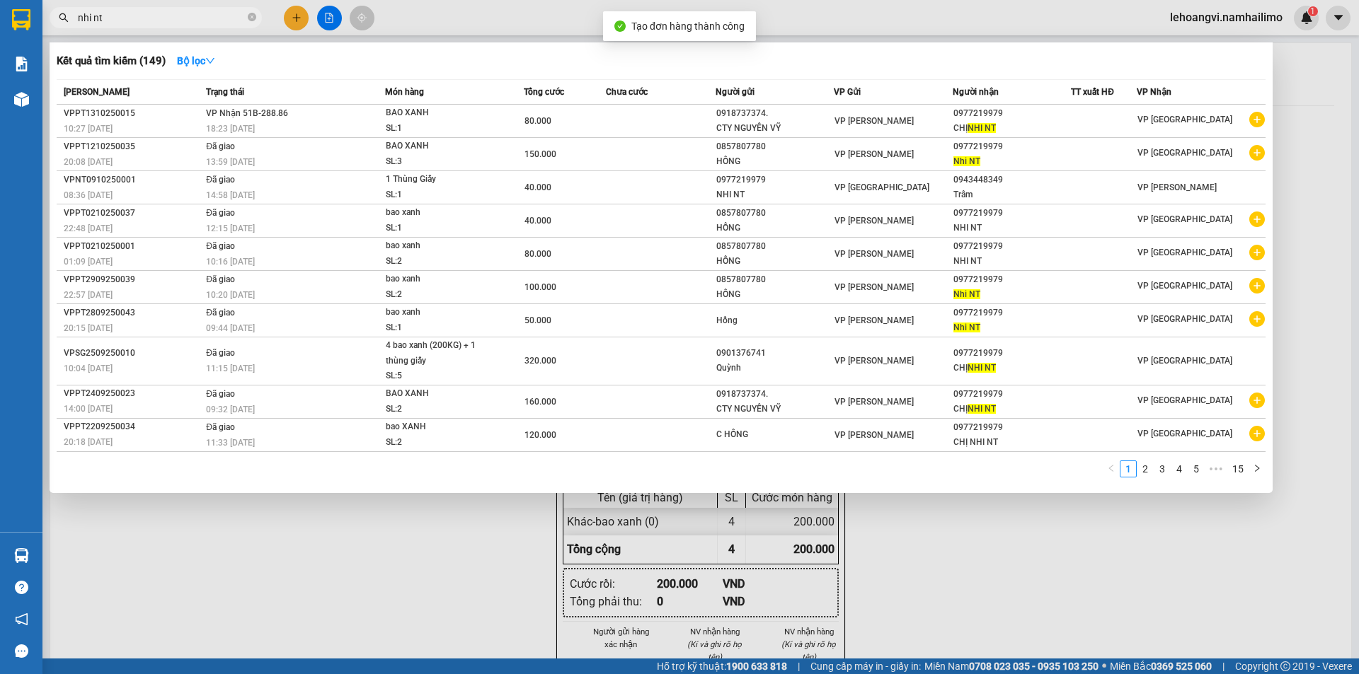
click at [1167, 550] on div at bounding box center [679, 337] width 1359 height 674
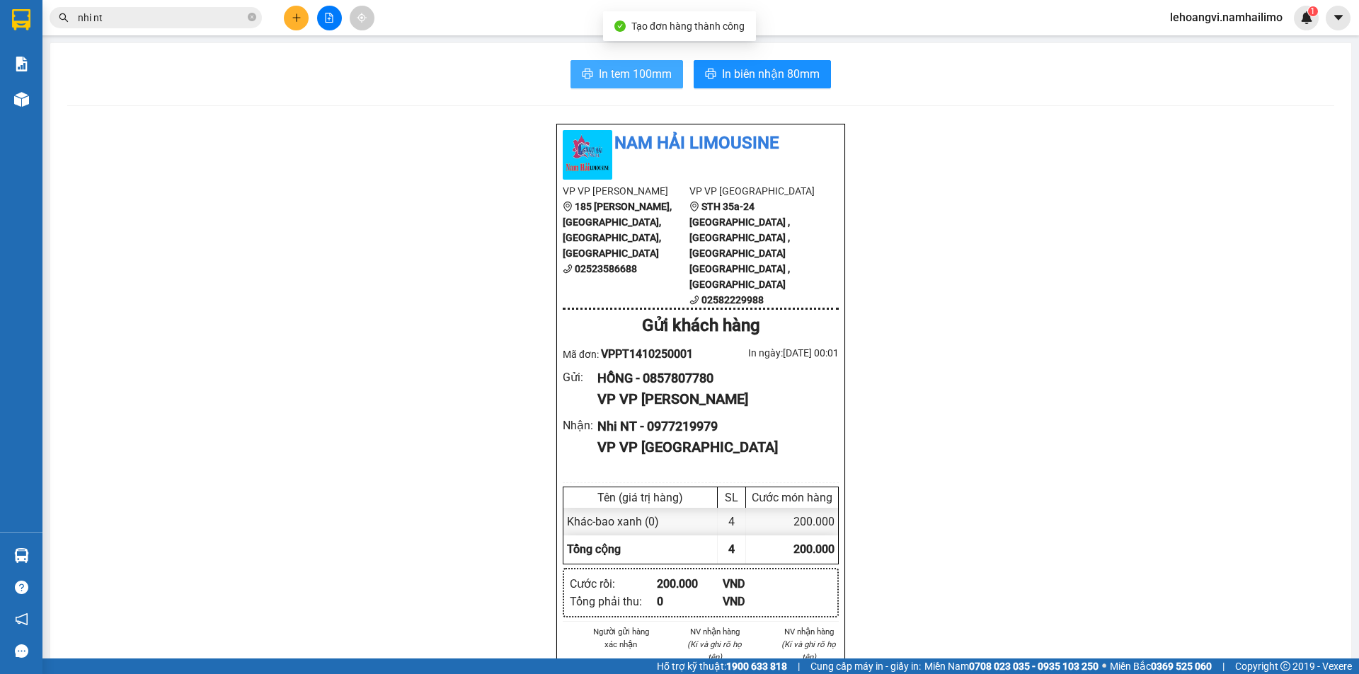
click at [634, 78] on span "In tem 100mm" at bounding box center [635, 74] width 73 height 18
click at [664, 369] on div "HỒNG - 0857807780" at bounding box center [712, 379] width 230 height 20
copy div "0857807780"
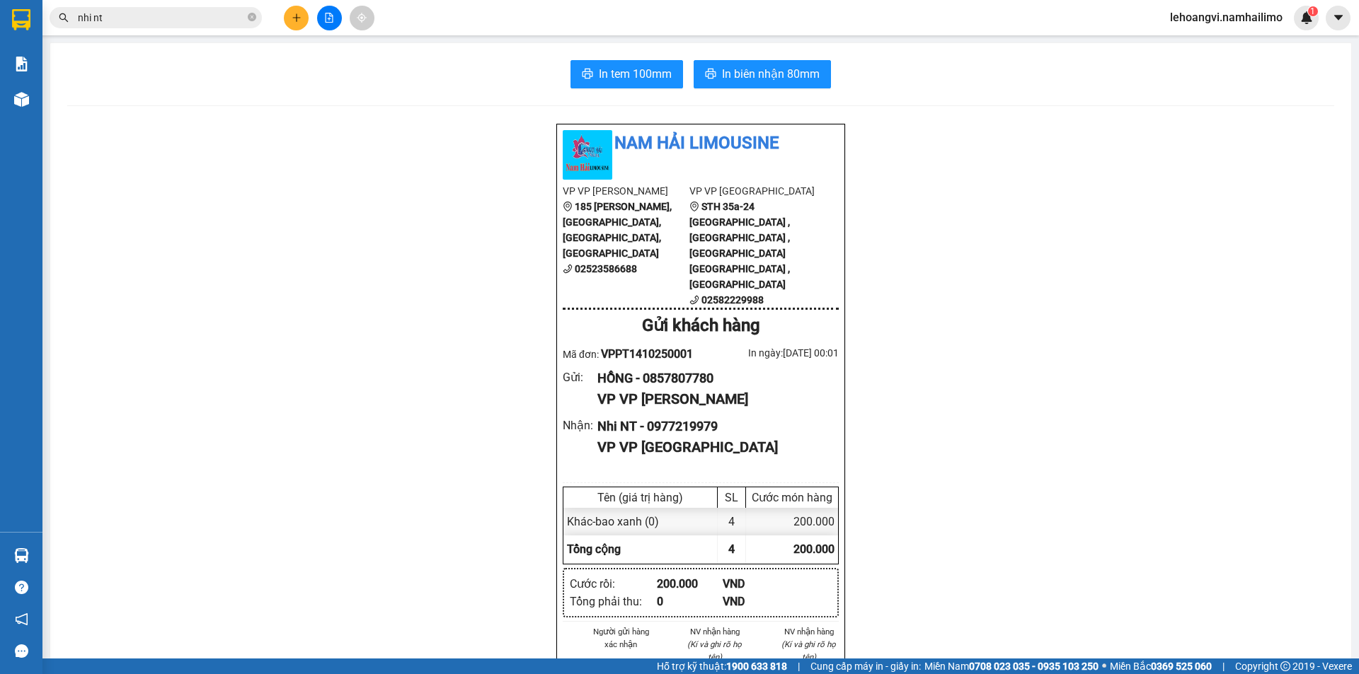
drag, startPoint x: 1226, startPoint y: 468, endPoint x: 1218, endPoint y: 466, distance: 8.8
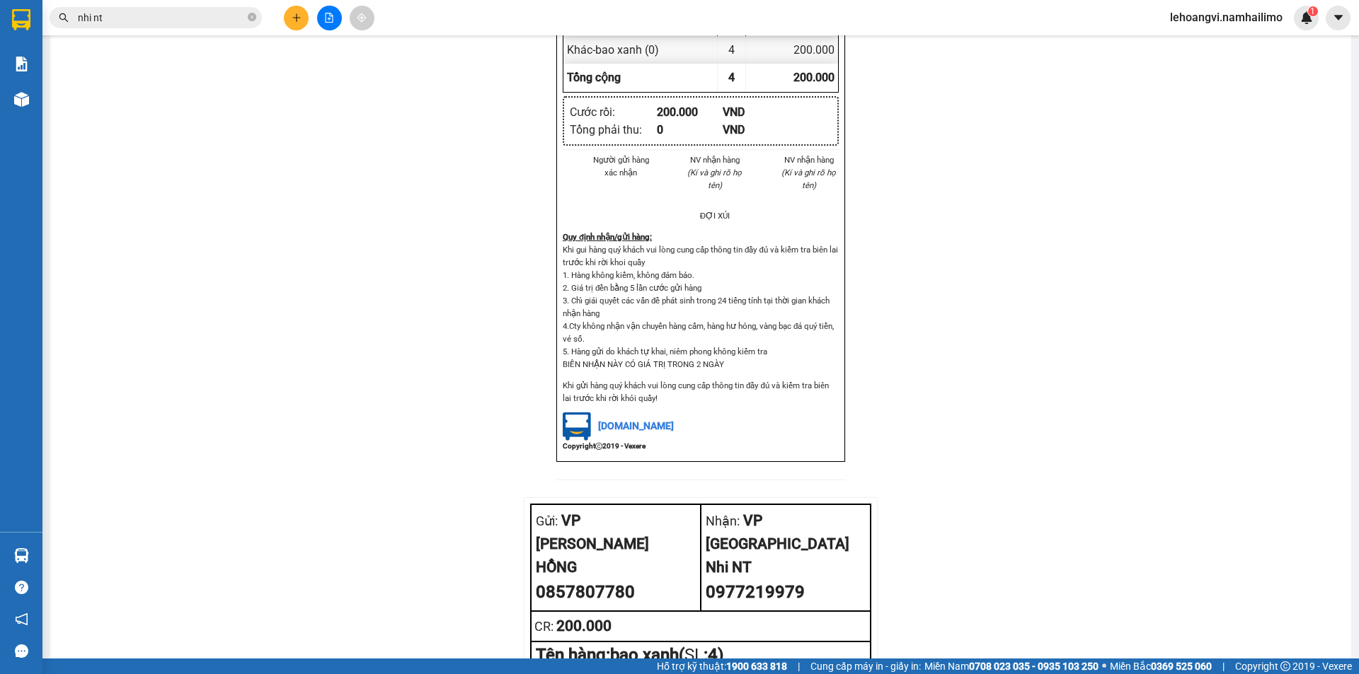
scroll to position [597, 0]
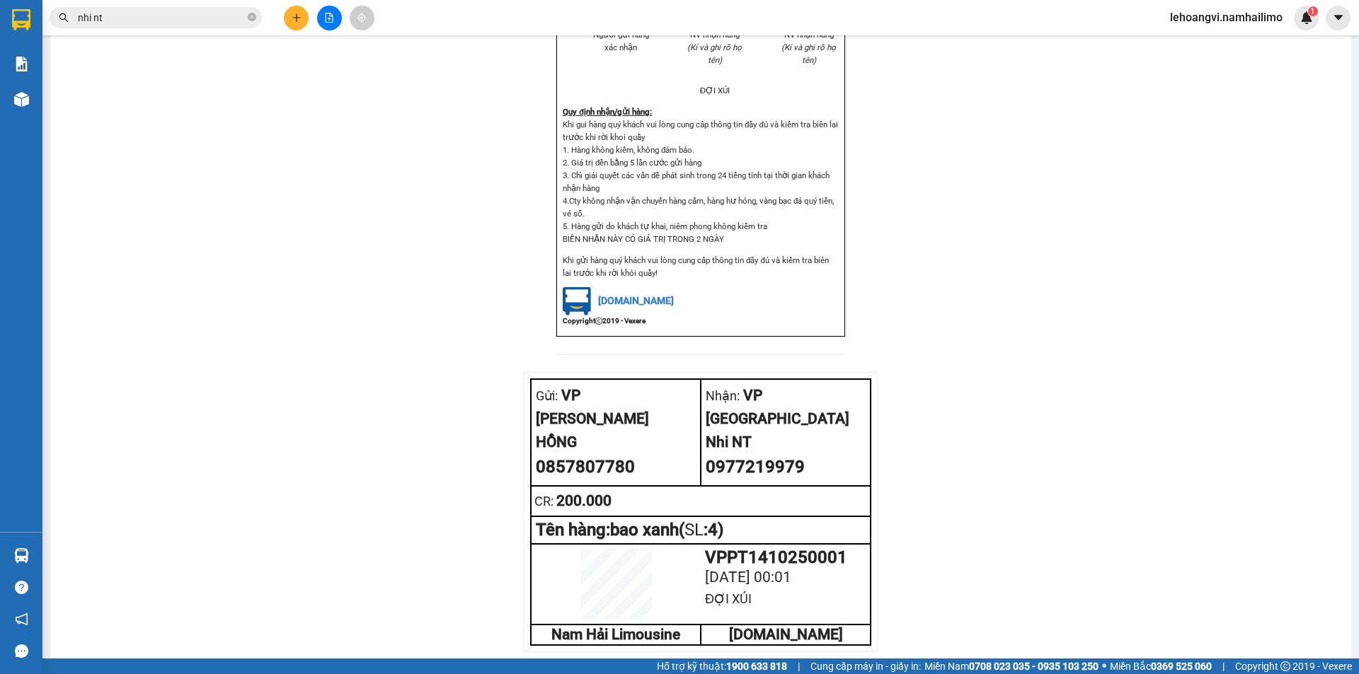
click at [1179, 281] on div "Nam Hải Limousine VP VP [PERSON_NAME] 185 [PERSON_NAME], [GEOGRAPHIC_DATA], [GE…" at bounding box center [700, 106] width 1267 height 1161
click at [171, 25] on input "nhi nt" at bounding box center [161, 18] width 167 height 16
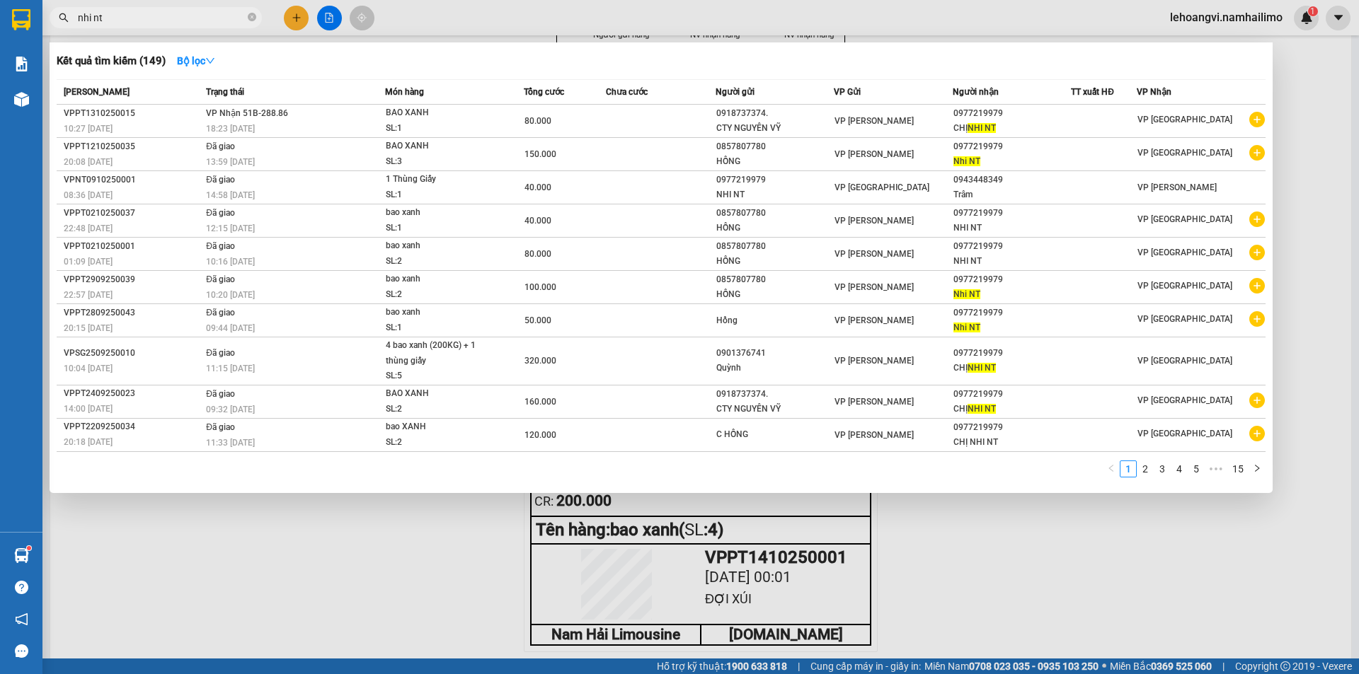
click at [171, 25] on input "nhi nt" at bounding box center [161, 18] width 167 height 16
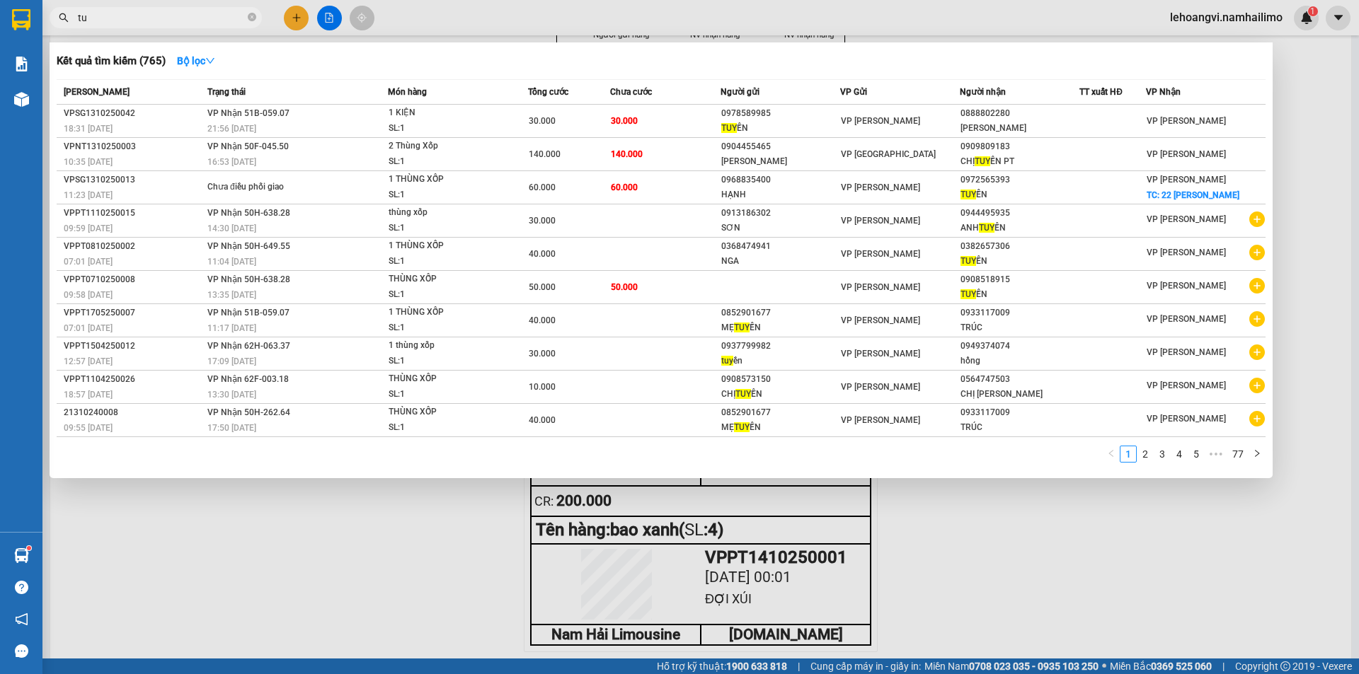
type input "t"
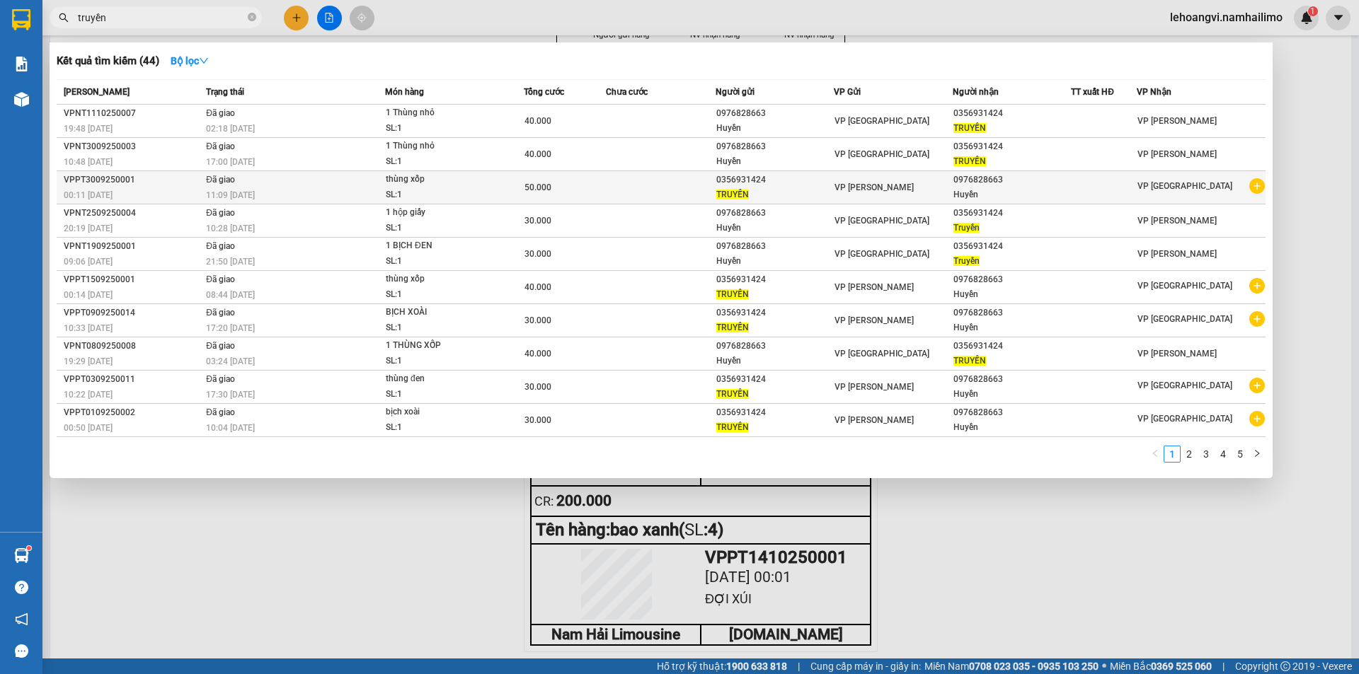
type input "truyền"
click at [1255, 188] on icon "plus-circle" at bounding box center [1257, 186] width 16 height 16
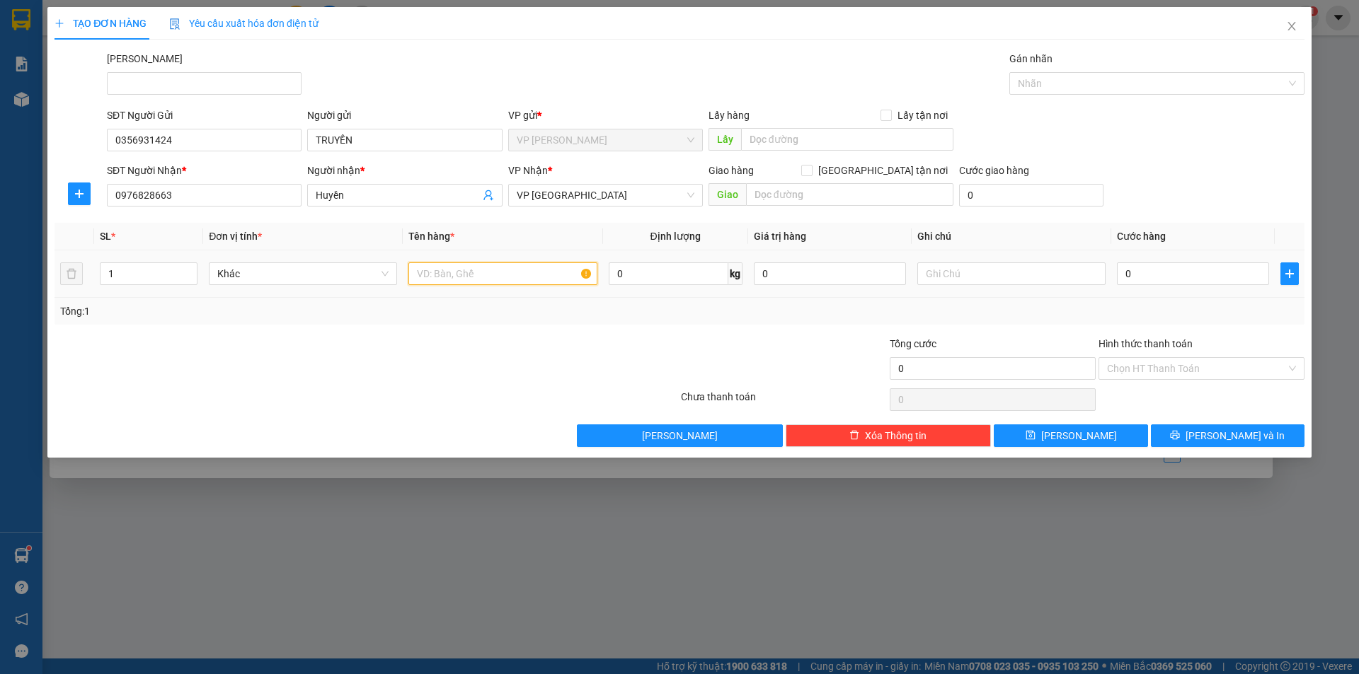
click at [464, 273] on input "text" at bounding box center [502, 274] width 188 height 23
type input "thùng xốp"
click at [1194, 275] on input "0" at bounding box center [1193, 274] width 152 height 23
type input "4"
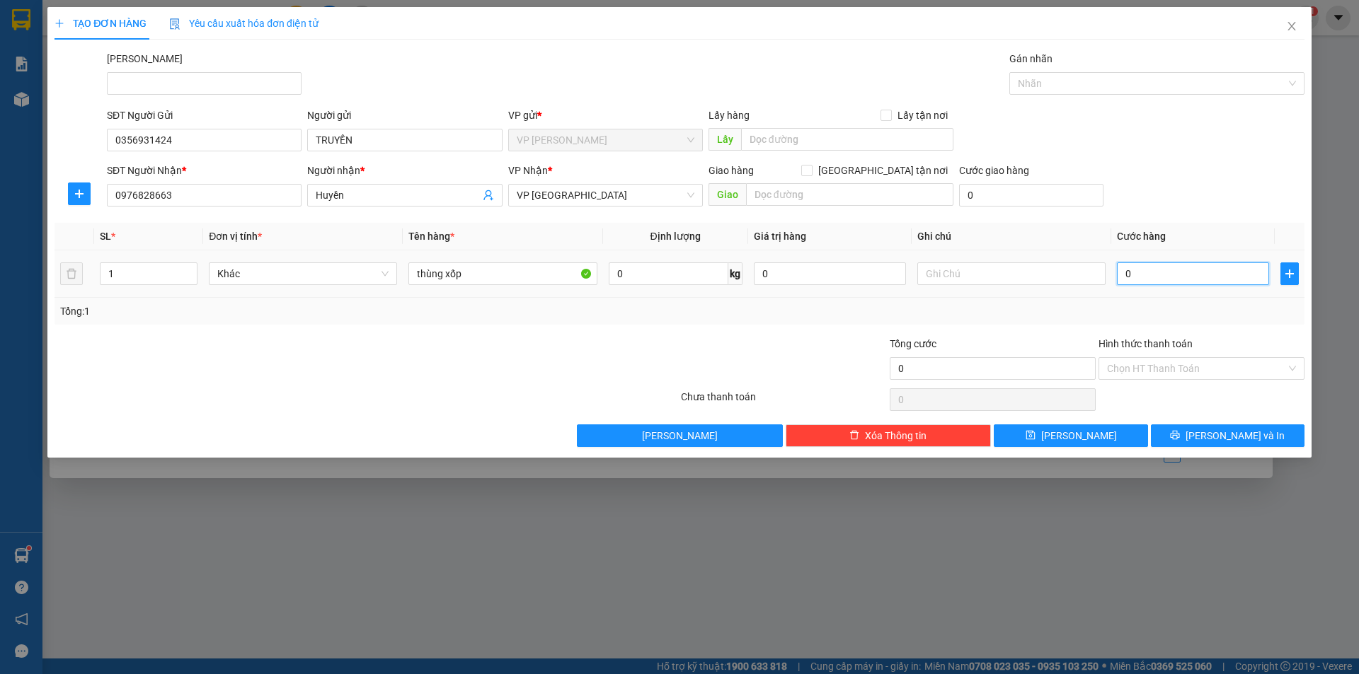
type input "4"
type input "40"
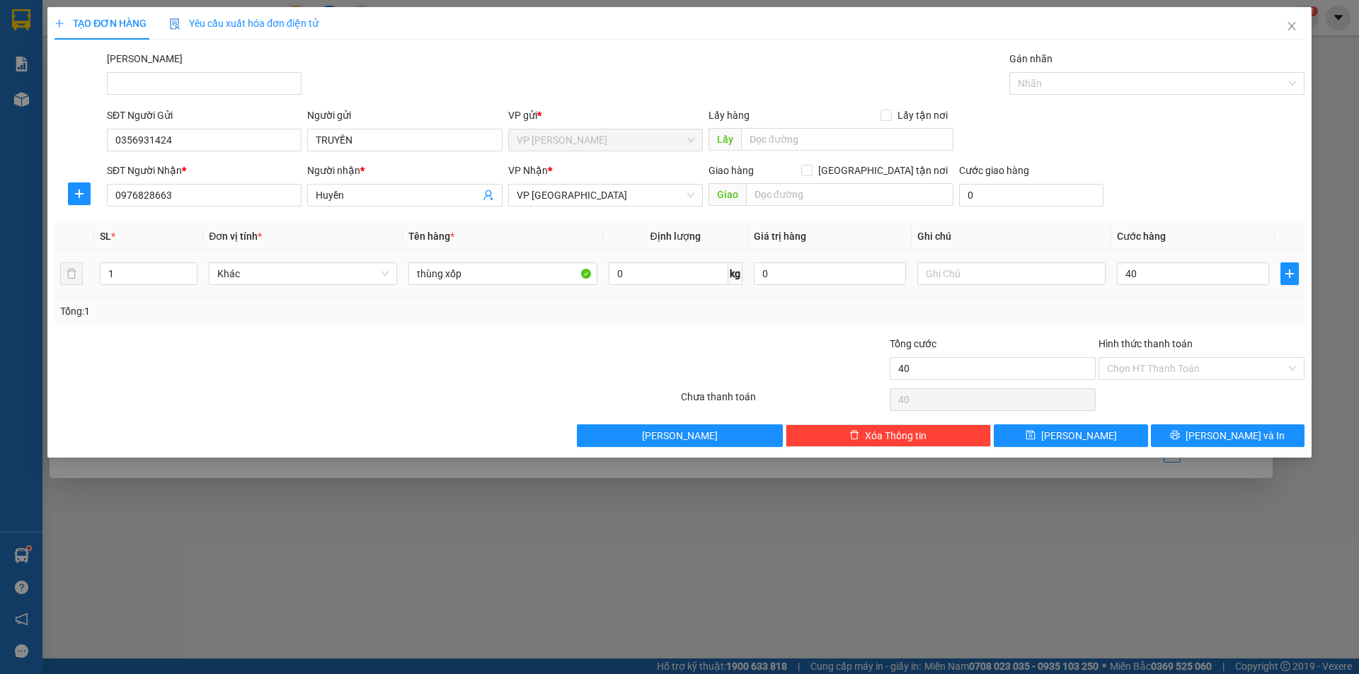
type input "40.000"
click at [410, 388] on div at bounding box center [366, 400] width 626 height 28
click at [1225, 439] on span "[PERSON_NAME] và In" at bounding box center [1234, 436] width 99 height 16
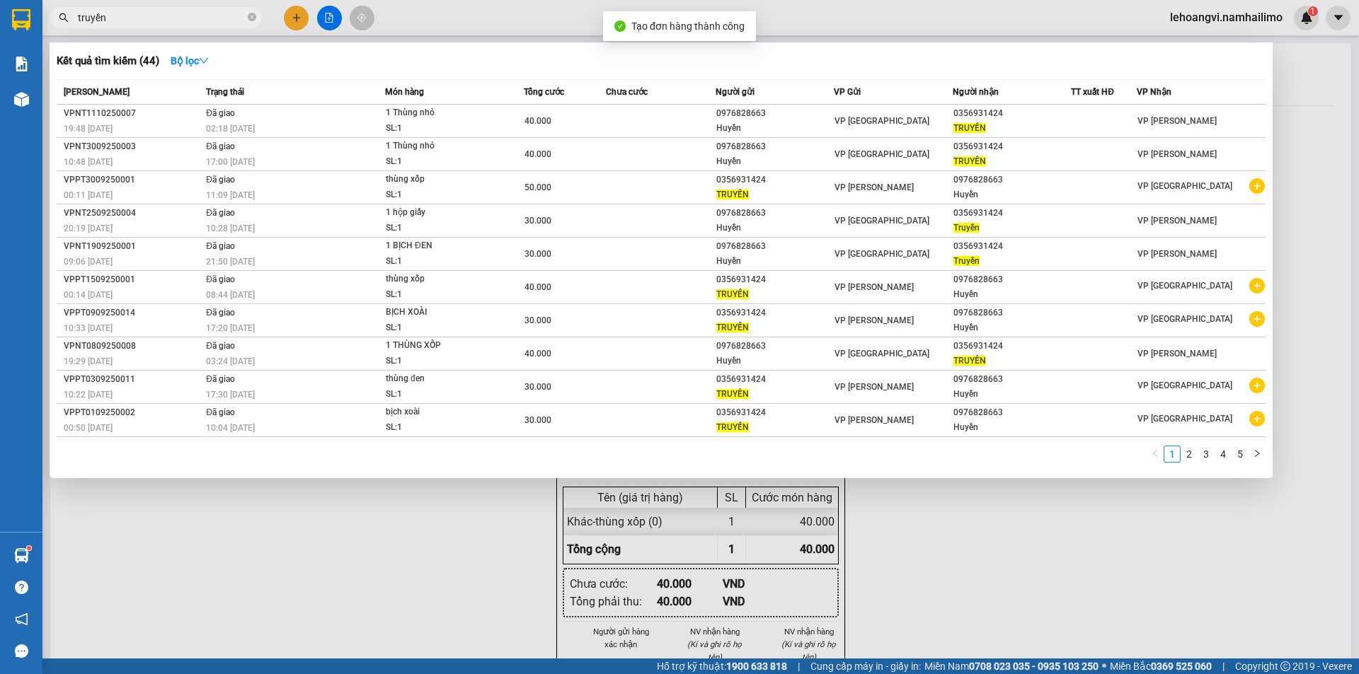
click at [1171, 545] on div at bounding box center [679, 337] width 1359 height 674
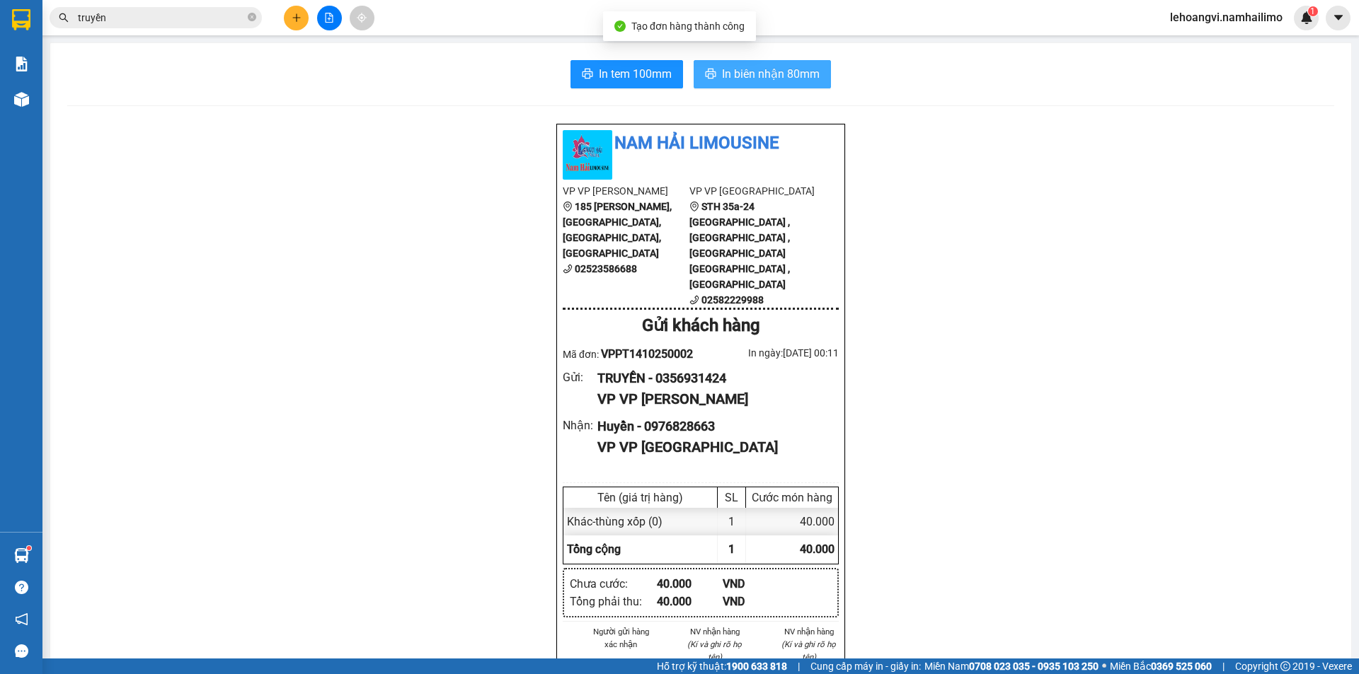
click at [789, 86] on button "In biên nhận 80mm" at bounding box center [762, 74] width 137 height 28
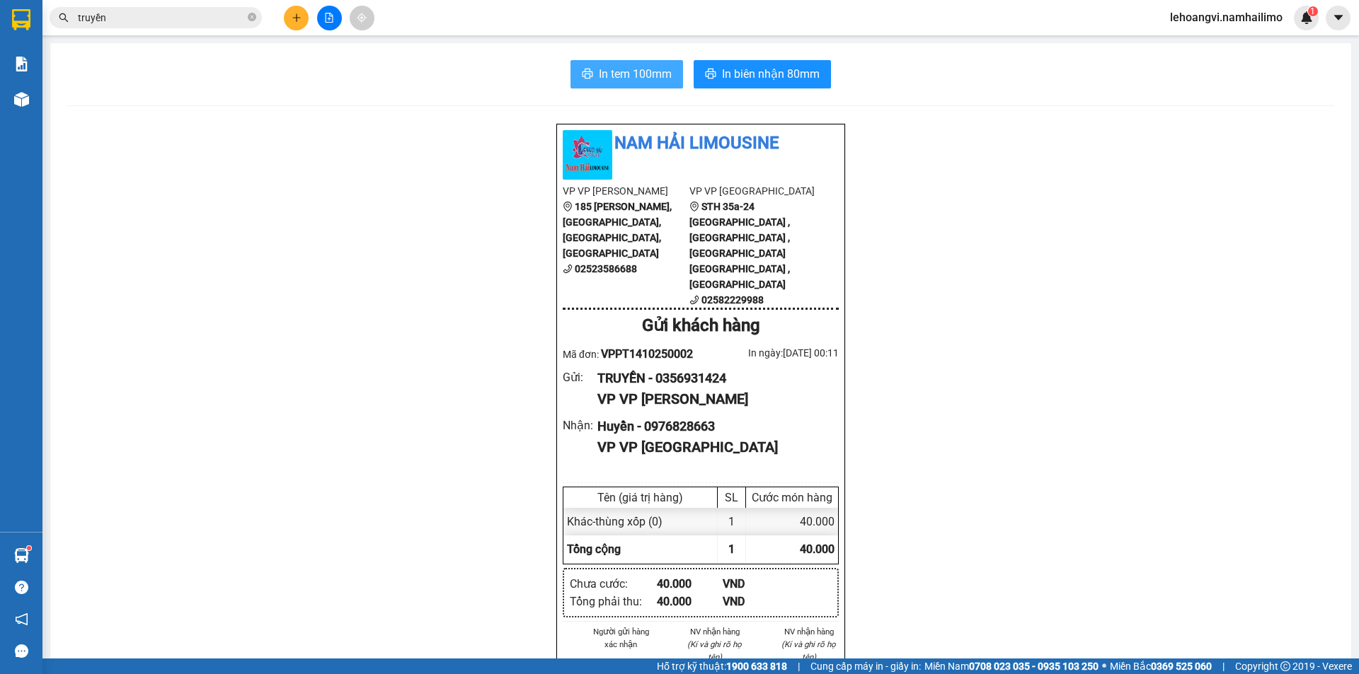
click at [640, 78] on span "In tem 100mm" at bounding box center [635, 74] width 73 height 18
